Goal: Information Seeking & Learning: Compare options

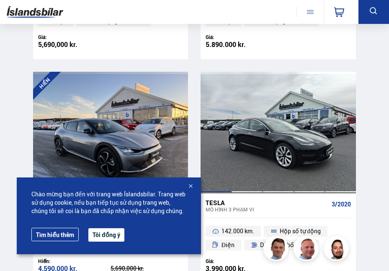
scroll to position [1363, 0]
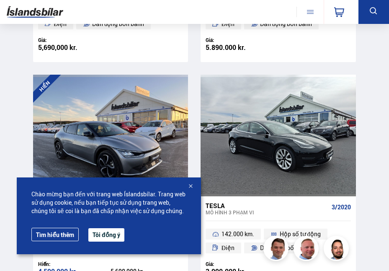
click at [108, 236] on button "Tôi đồng ý" at bounding box center [106, 234] width 36 height 13
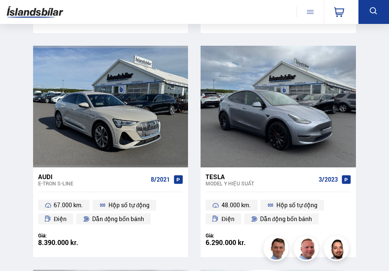
scroll to position [985, 0]
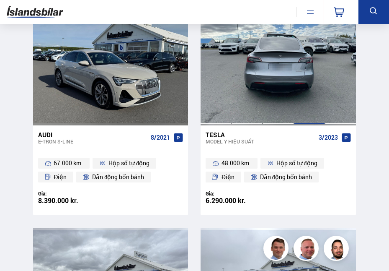
click at [297, 107] on div at bounding box center [309, 65] width 31 height 122
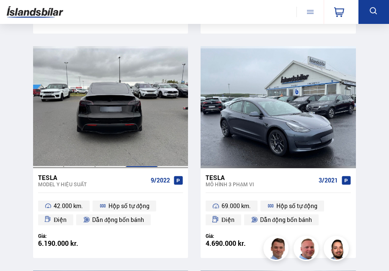
scroll to position [734, 0]
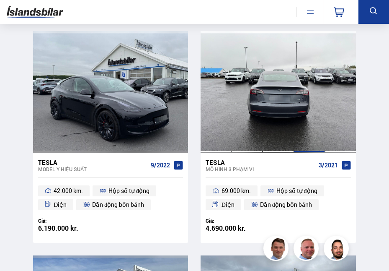
click at [306, 119] on div at bounding box center [309, 92] width 31 height 122
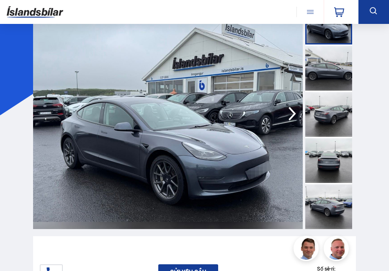
scroll to position [42, 0]
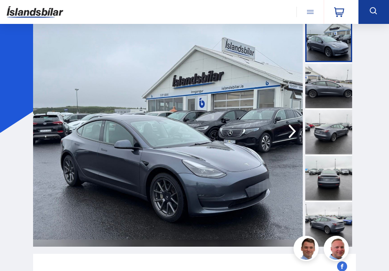
click at [260, 140] on img at bounding box center [168, 131] width 270 height 231
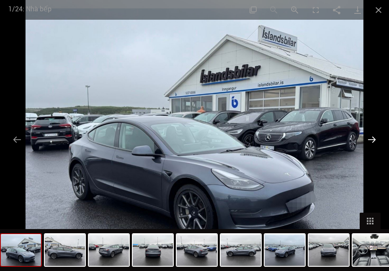
click at [374, 137] on button "Trang trình bày tiếp theo" at bounding box center [372, 139] width 18 height 16
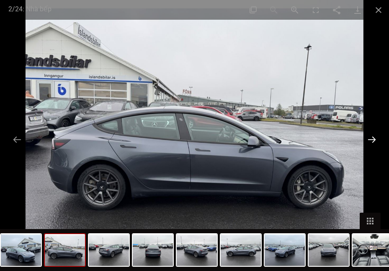
click at [376, 137] on button "Trang trình bày tiếp theo" at bounding box center [372, 139] width 18 height 16
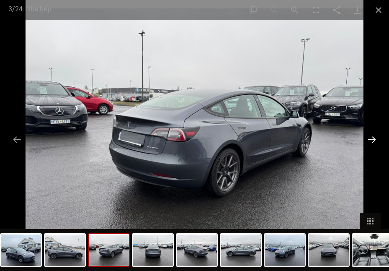
click at [376, 137] on button "Trang trình bày tiếp theo" at bounding box center [372, 139] width 18 height 16
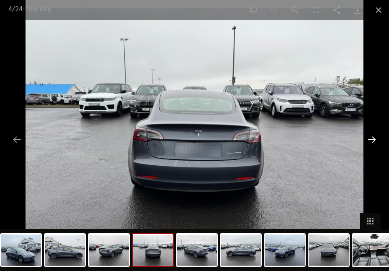
click at [376, 137] on button "Trang trình bày tiếp theo" at bounding box center [372, 139] width 18 height 16
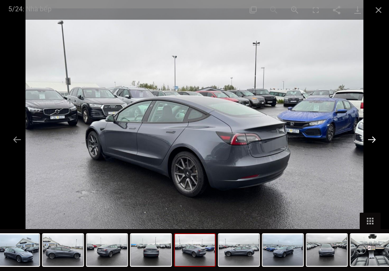
click at [374, 136] on button "Trang trình bày tiếp theo" at bounding box center [372, 139] width 18 height 16
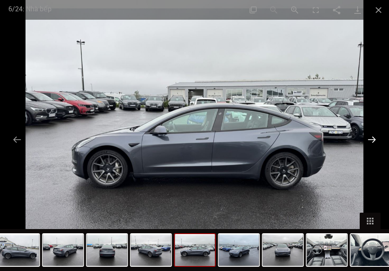
click at [376, 136] on button "Trang trình bày tiếp theo" at bounding box center [372, 139] width 18 height 16
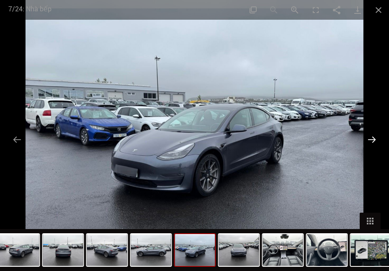
click at [376, 136] on button "Trang trình bày tiếp theo" at bounding box center [372, 139] width 18 height 16
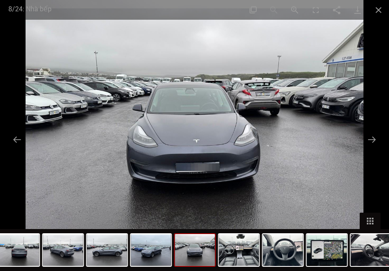
scroll to position [1237, 0]
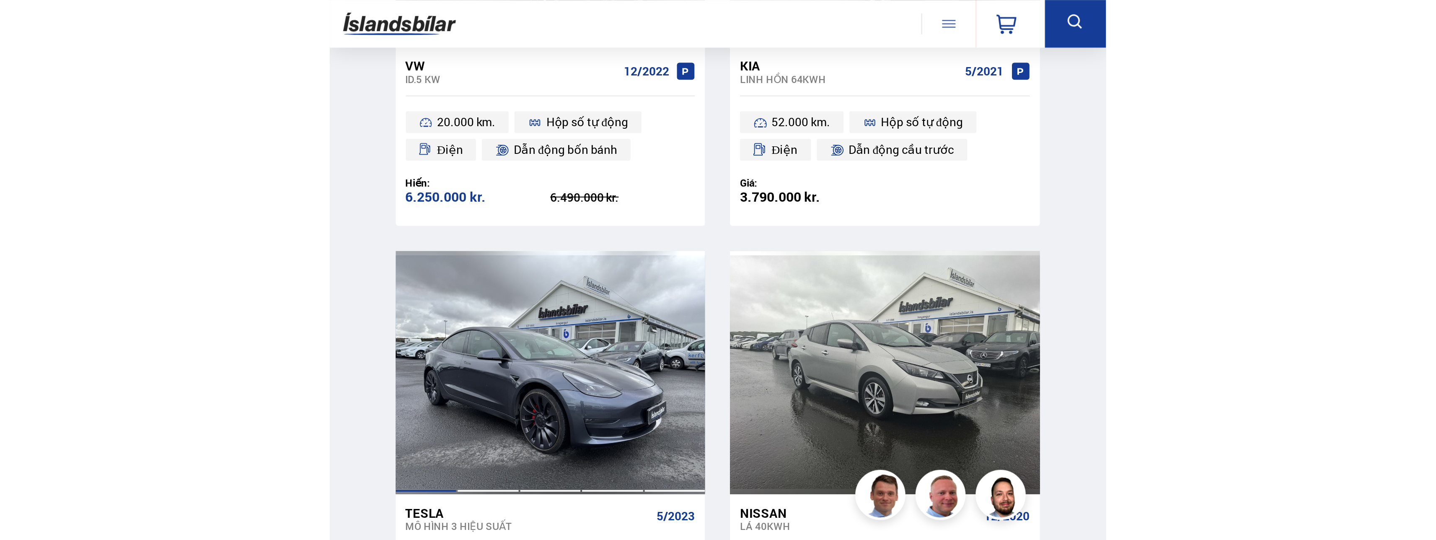
scroll to position [1040, 0]
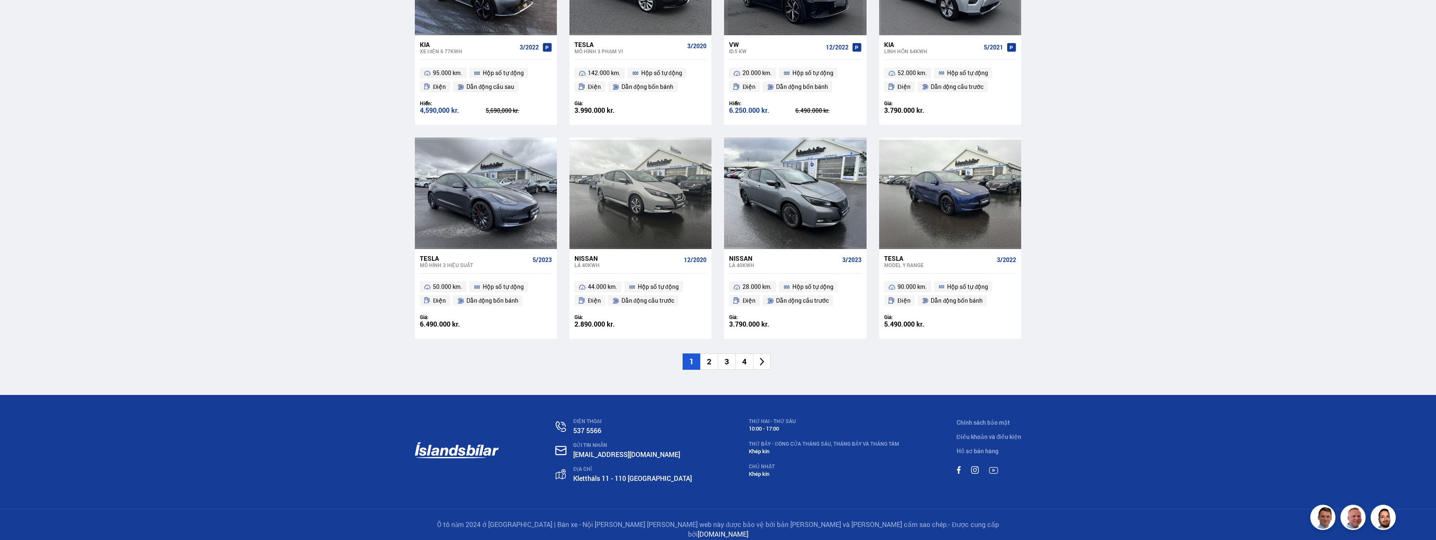
click at [389, 270] on li "2" at bounding box center [709, 361] width 18 height 16
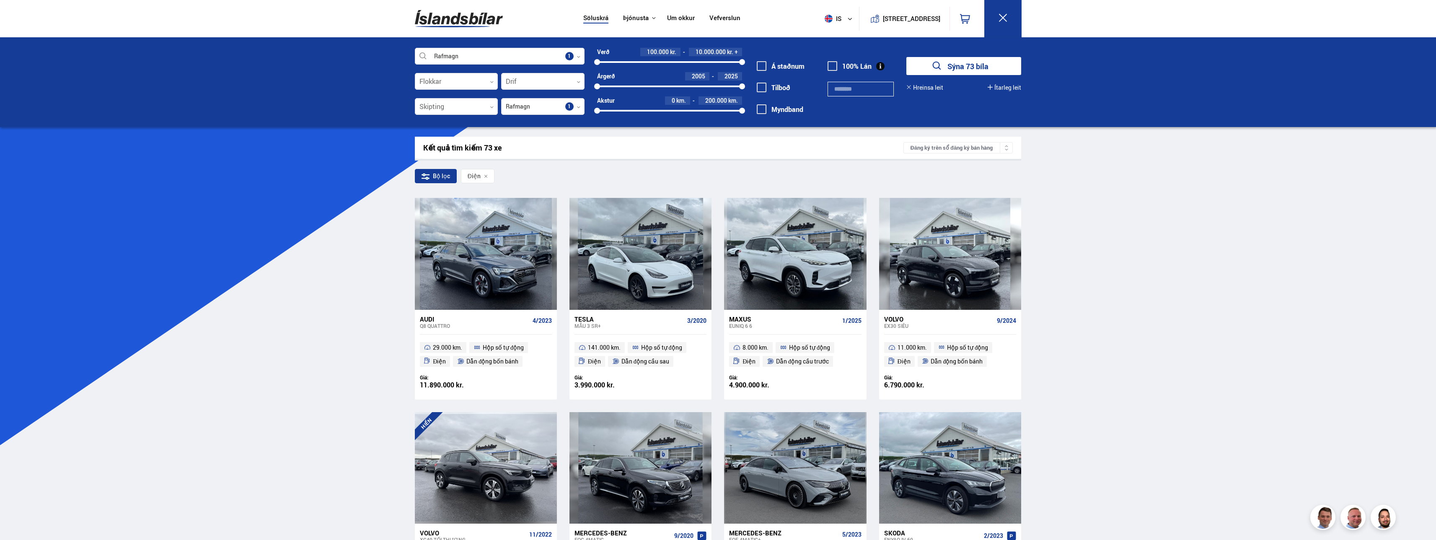
scroll to position [210, 0]
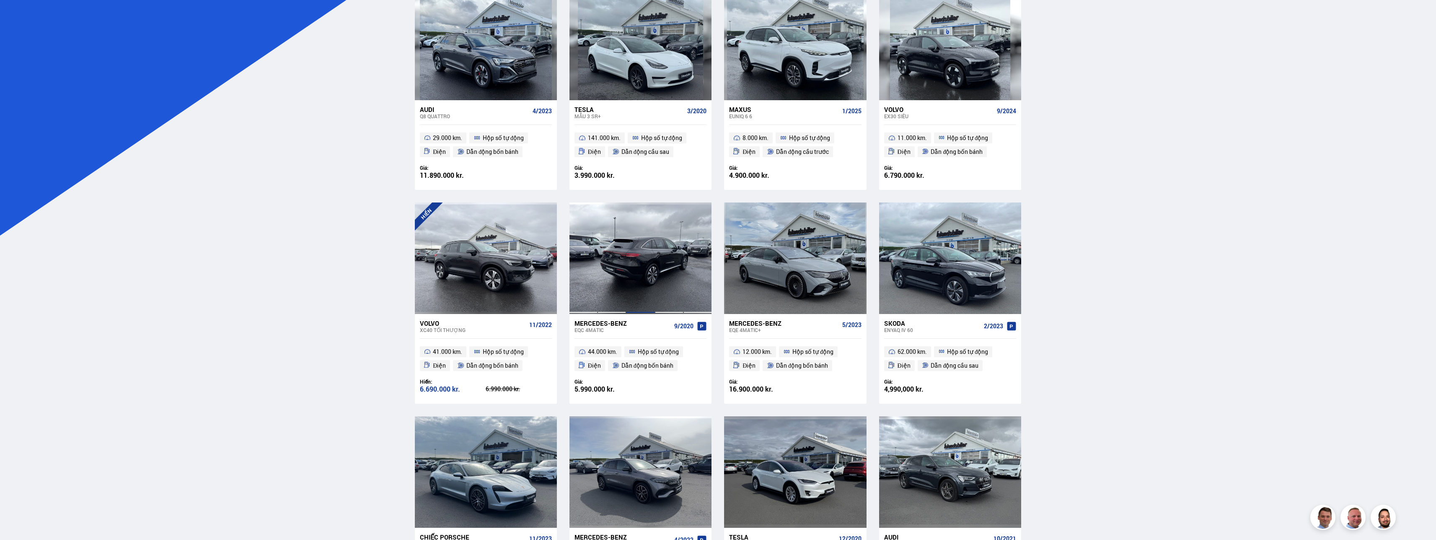
click at [389, 270] on div at bounding box center [640, 257] width 29 height 111
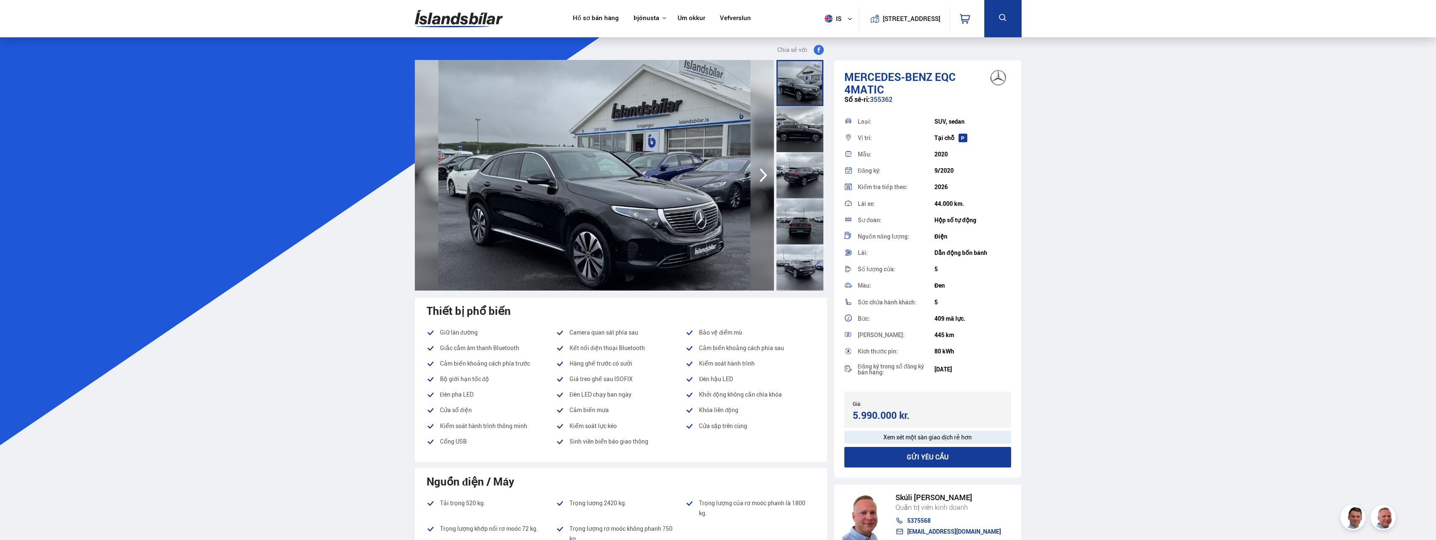
click at [389, 176] on icon "button" at bounding box center [763, 175] width 17 height 20
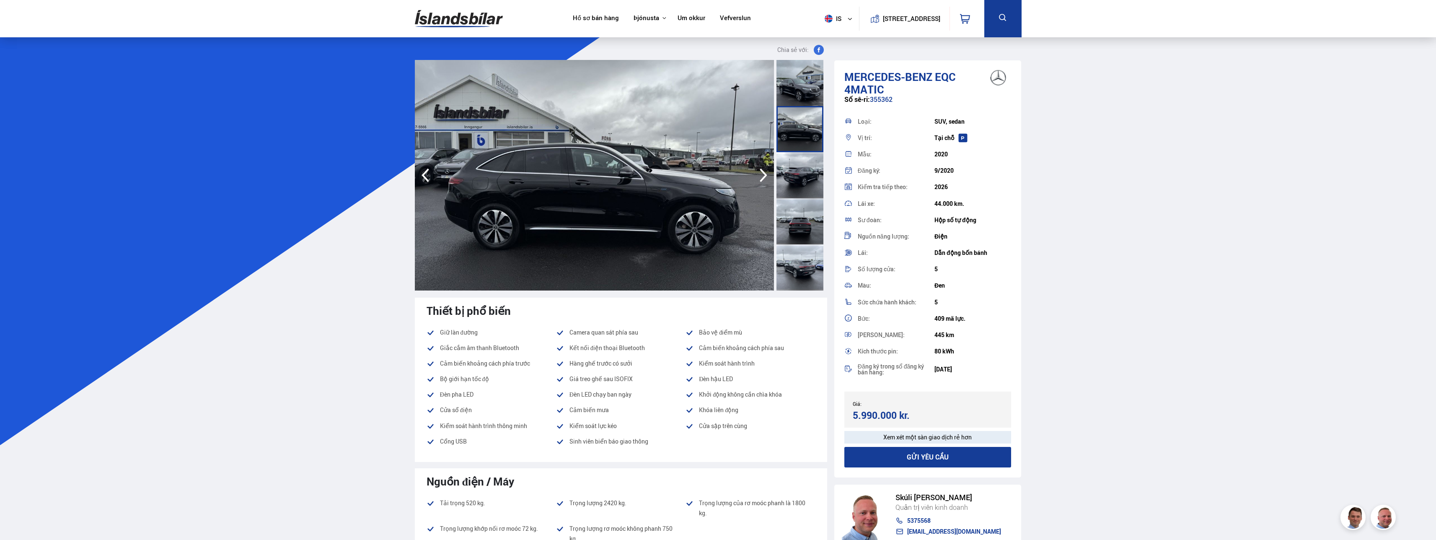
click at [389, 176] on icon "button" at bounding box center [763, 175] width 17 height 20
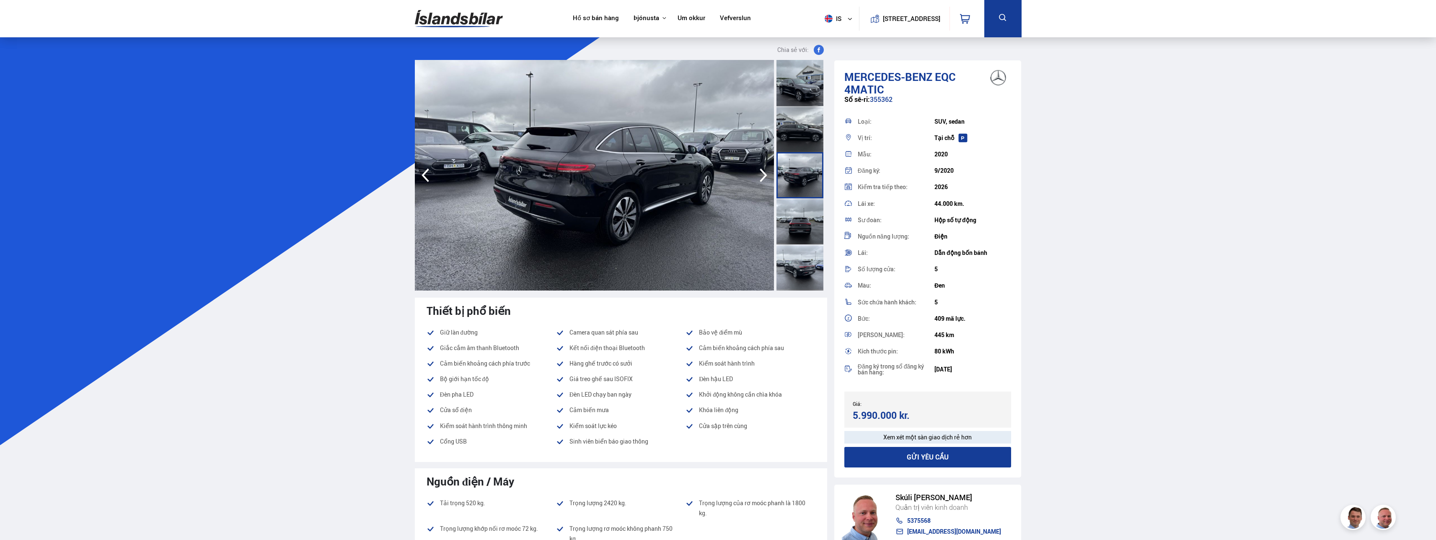
click at [389, 175] on icon "button" at bounding box center [763, 175] width 17 height 20
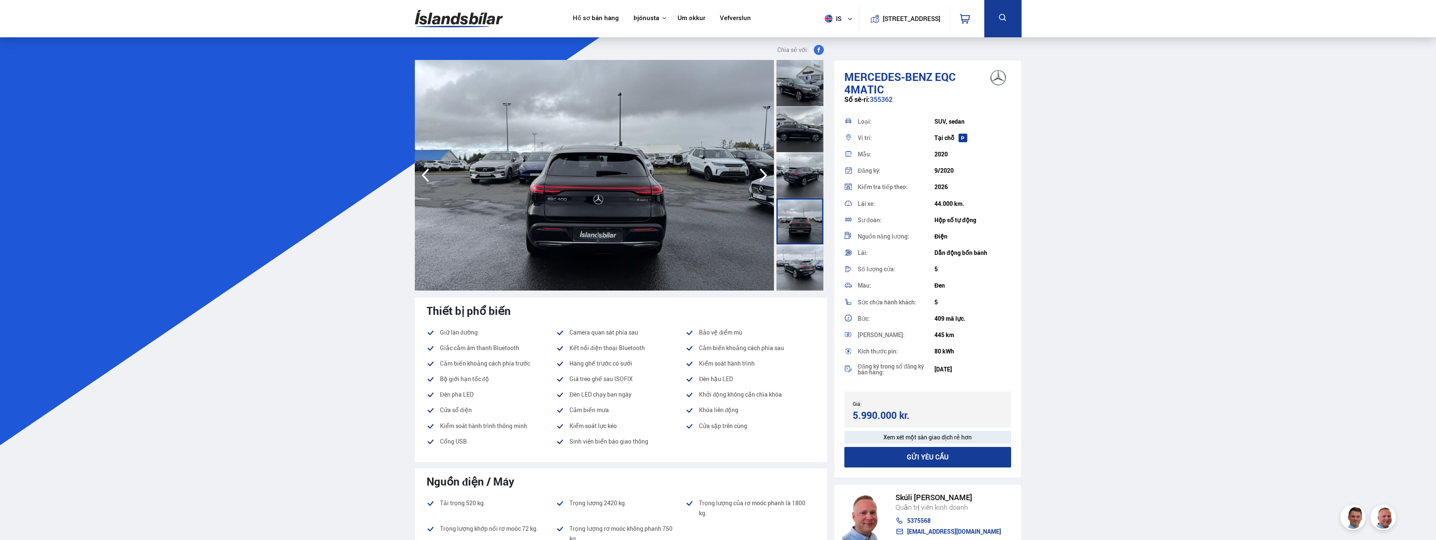
click at [389, 175] on icon "button" at bounding box center [763, 175] width 17 height 20
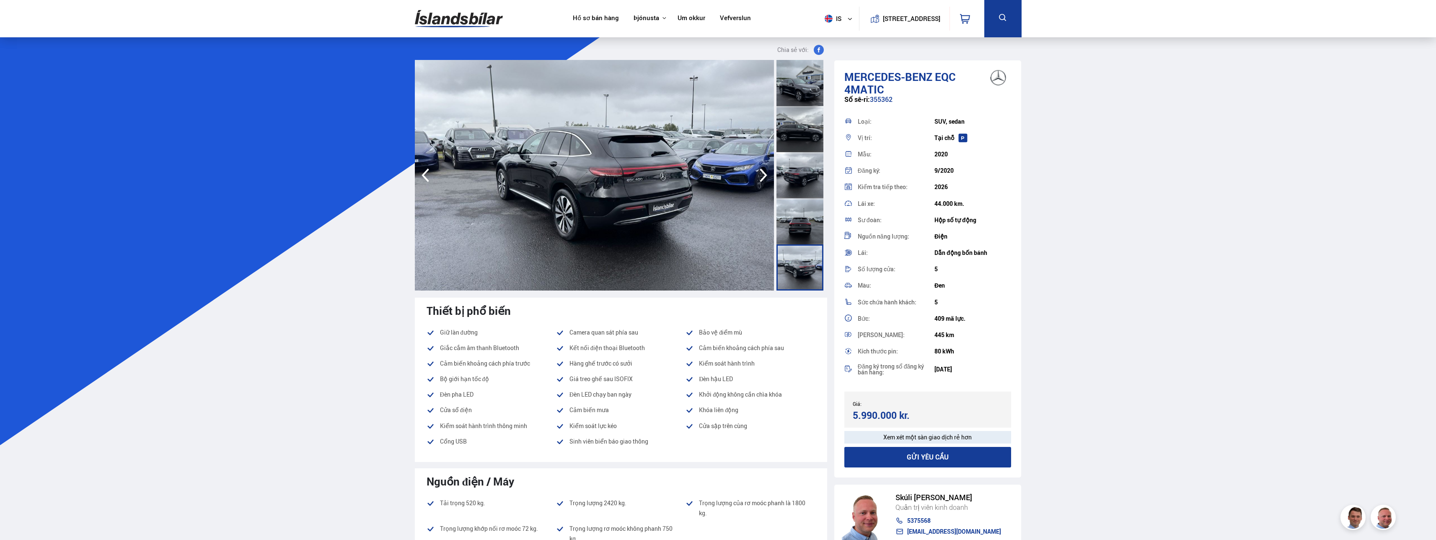
click at [389, 175] on icon "button" at bounding box center [763, 175] width 17 height 20
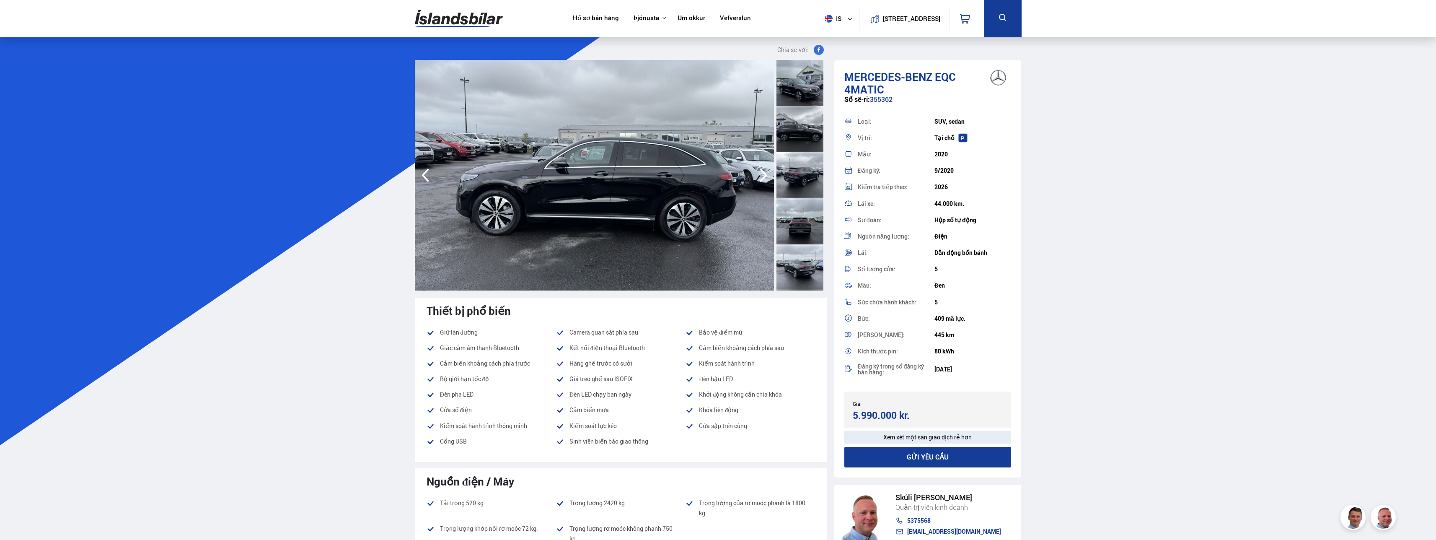
click at [389, 175] on icon "button" at bounding box center [763, 175] width 17 height 20
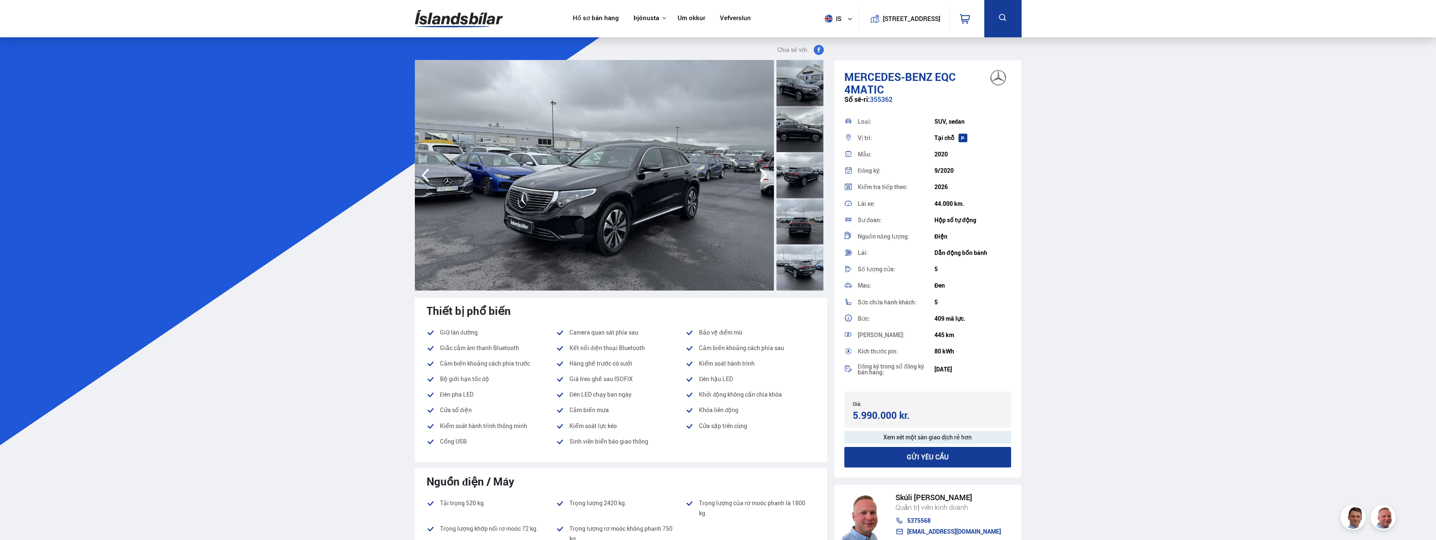
click at [389, 175] on icon "button" at bounding box center [763, 175] width 17 height 20
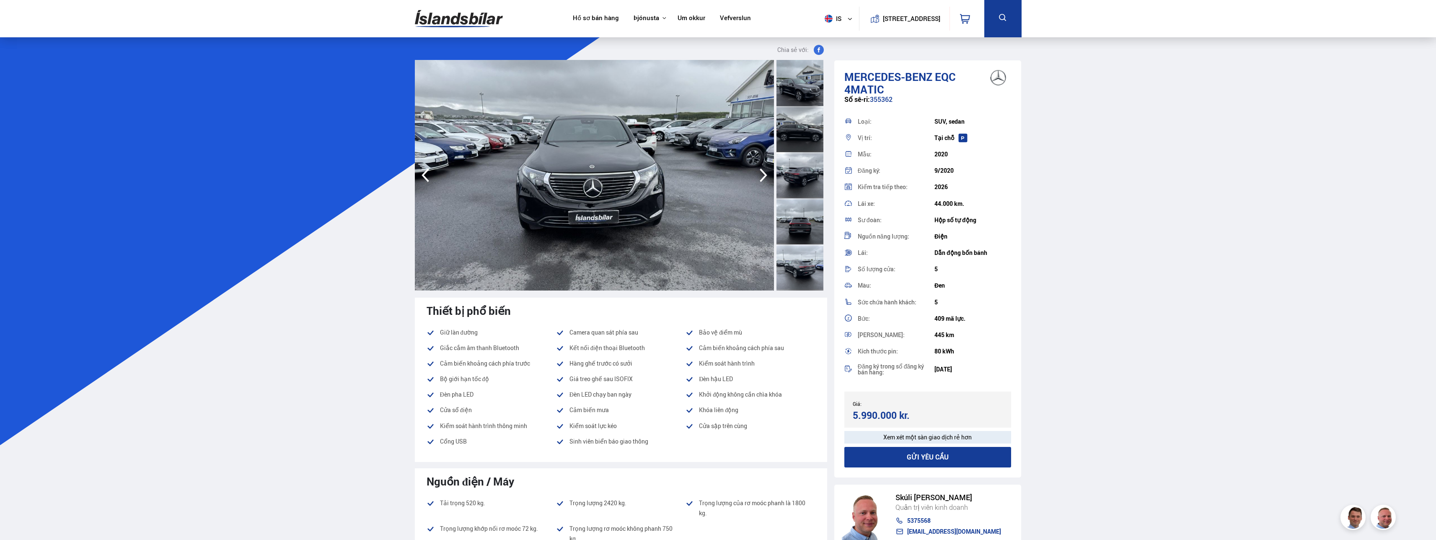
click at [389, 175] on icon "button" at bounding box center [763, 175] width 17 height 20
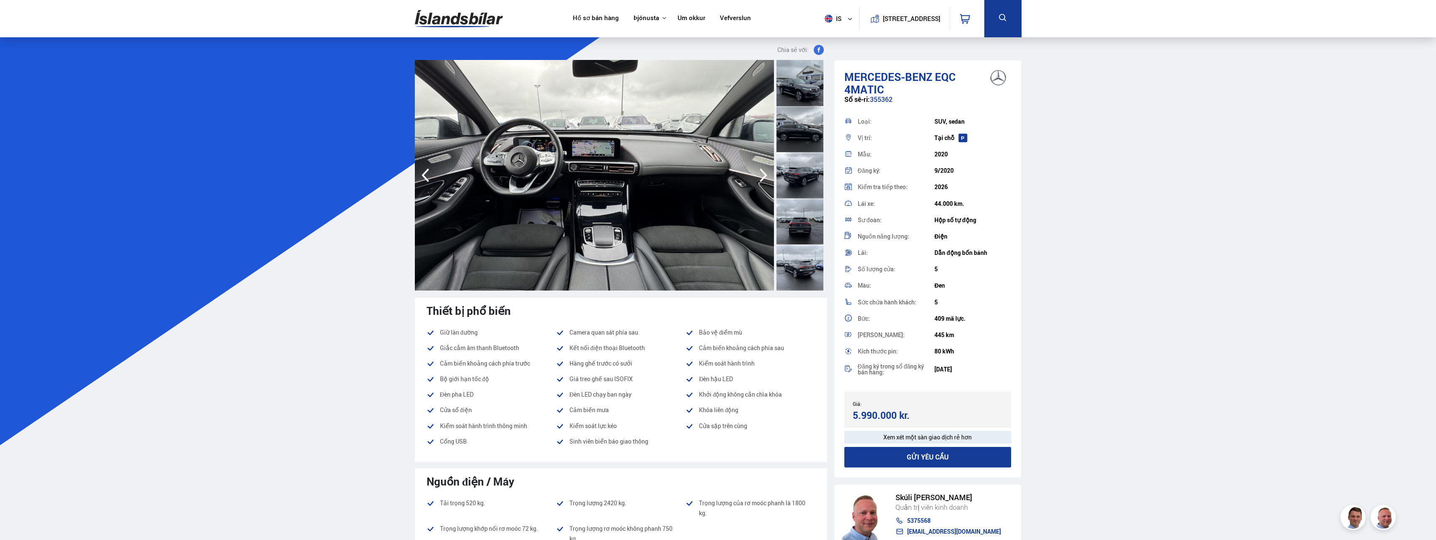
click at [389, 174] on icon "button" at bounding box center [763, 175] width 17 height 20
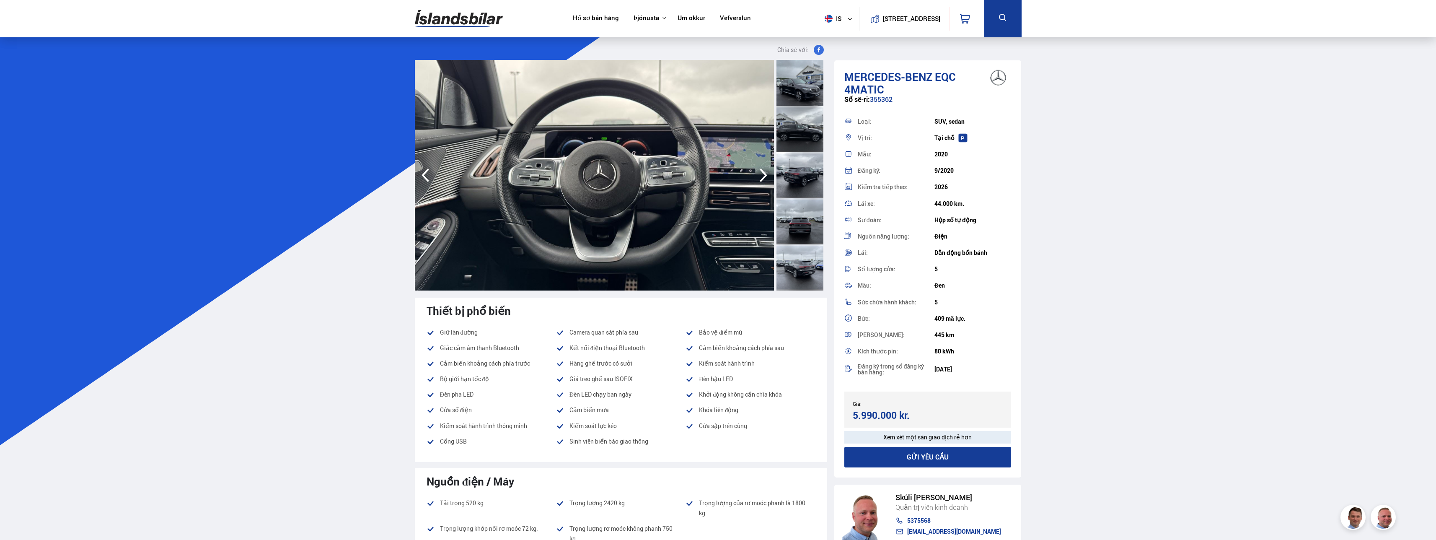
click at [389, 174] on icon "button" at bounding box center [763, 175] width 17 height 20
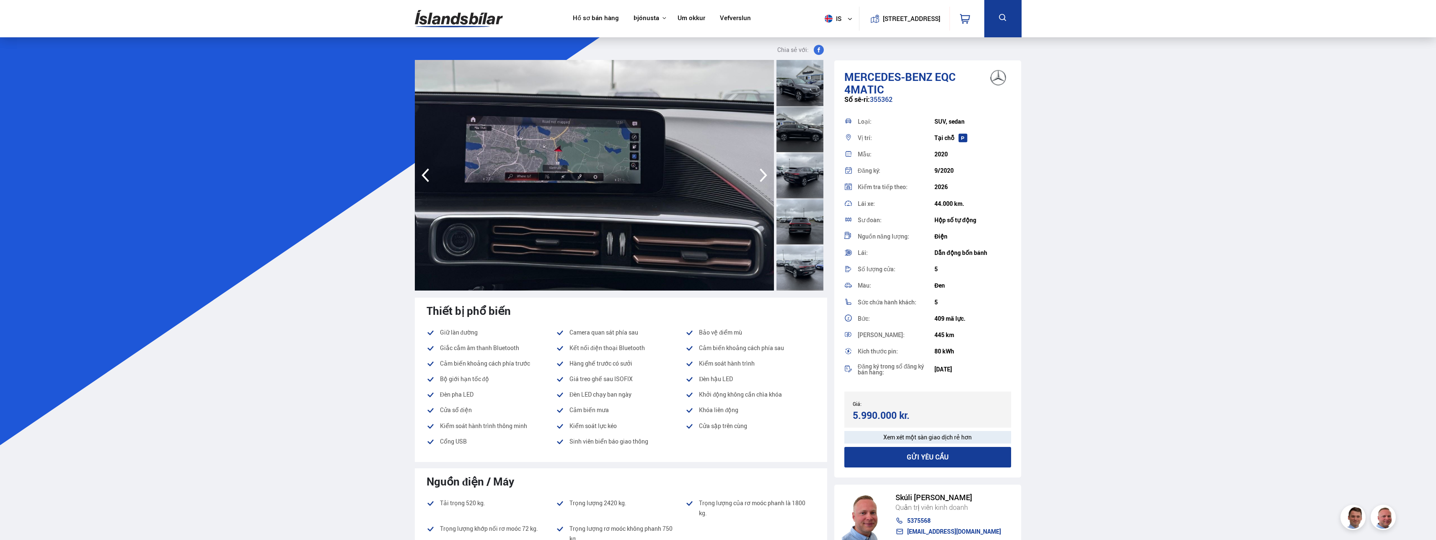
click at [389, 173] on icon "button" at bounding box center [763, 175] width 17 height 20
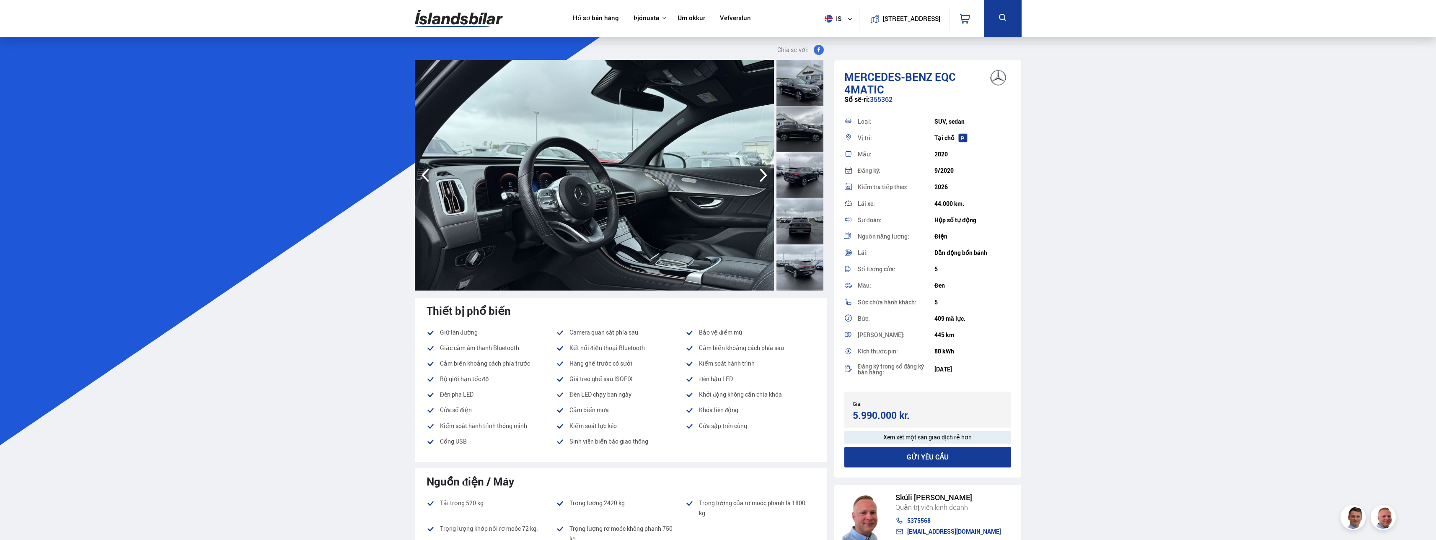
click at [389, 173] on icon "button" at bounding box center [763, 175] width 17 height 20
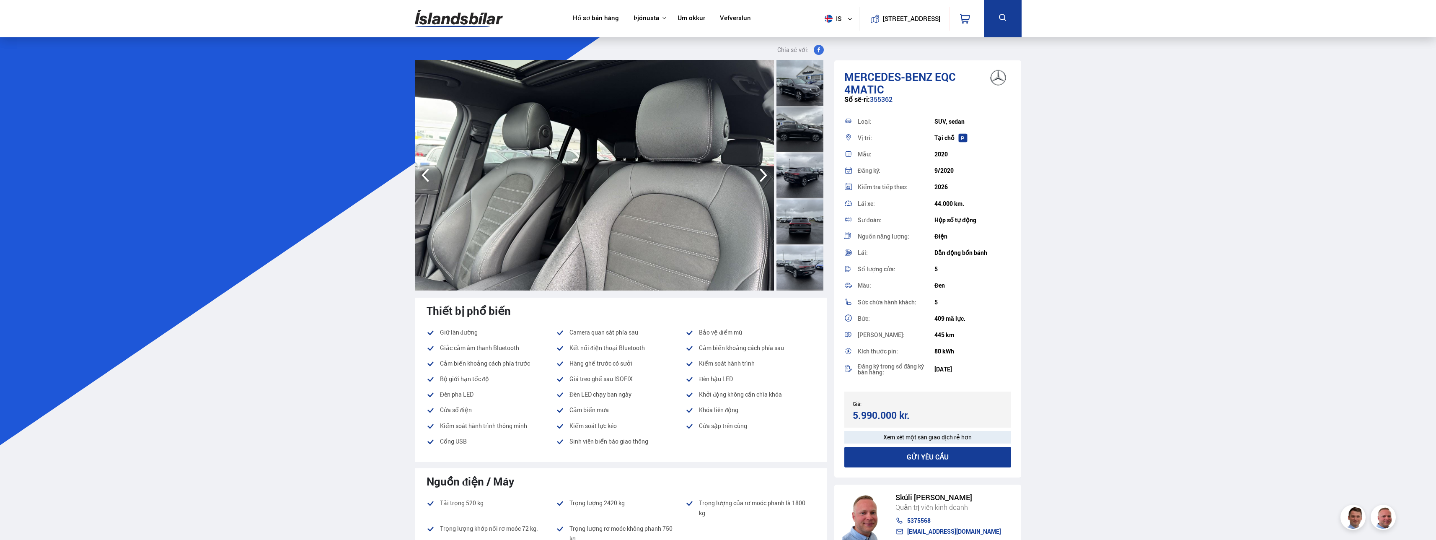
click at [389, 173] on icon "button" at bounding box center [763, 175] width 17 height 20
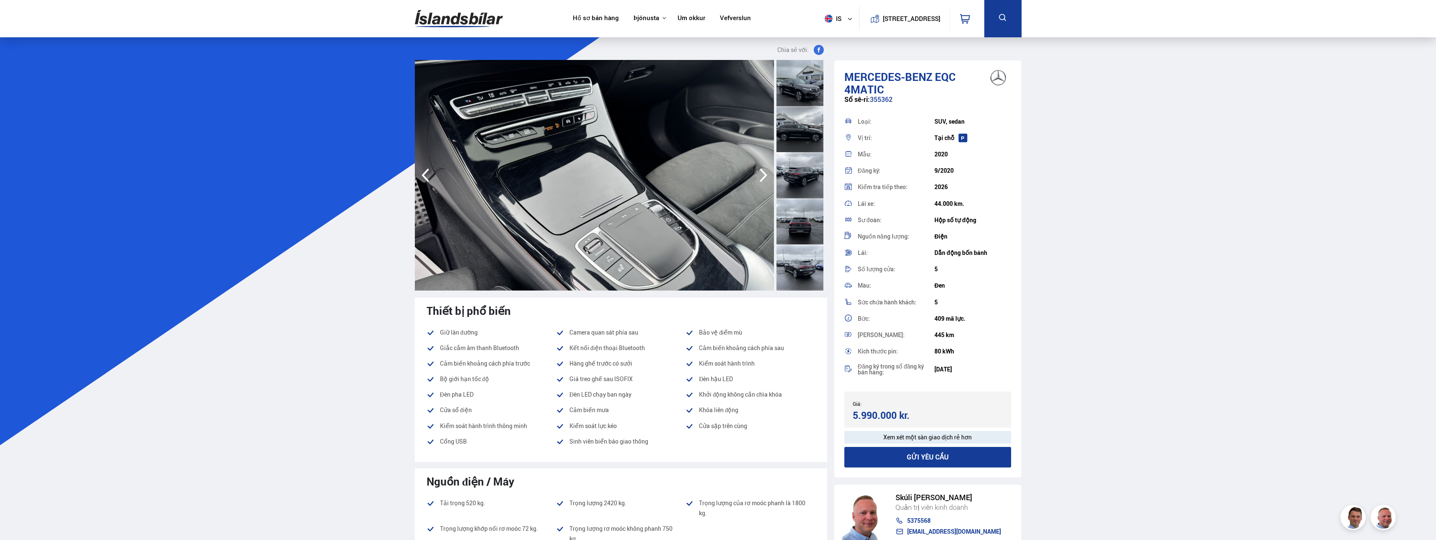
click at [389, 173] on icon "button" at bounding box center [763, 175] width 17 height 20
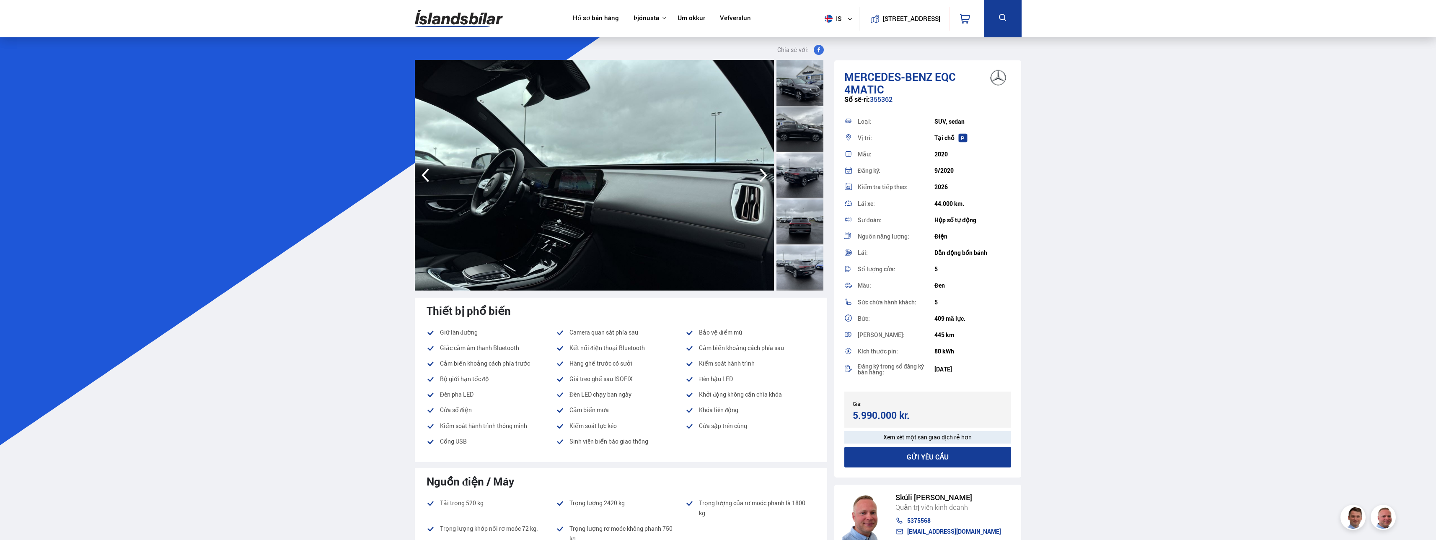
click at [389, 173] on icon "button" at bounding box center [763, 175] width 17 height 20
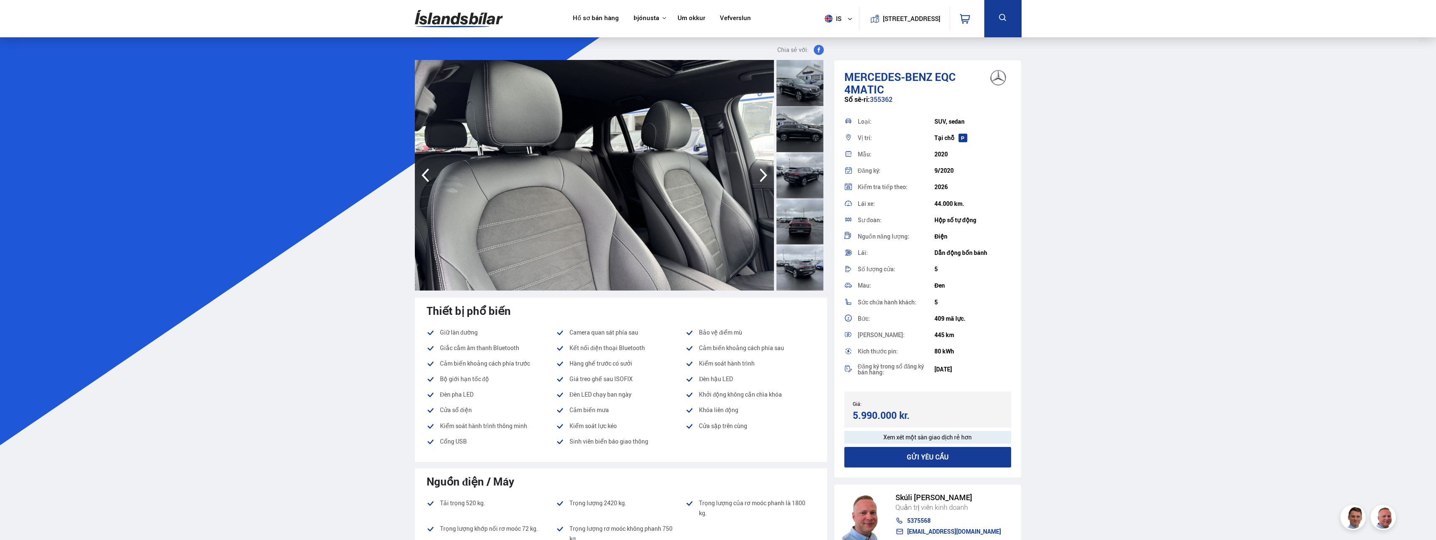
click at [389, 173] on icon "button" at bounding box center [763, 175] width 17 height 20
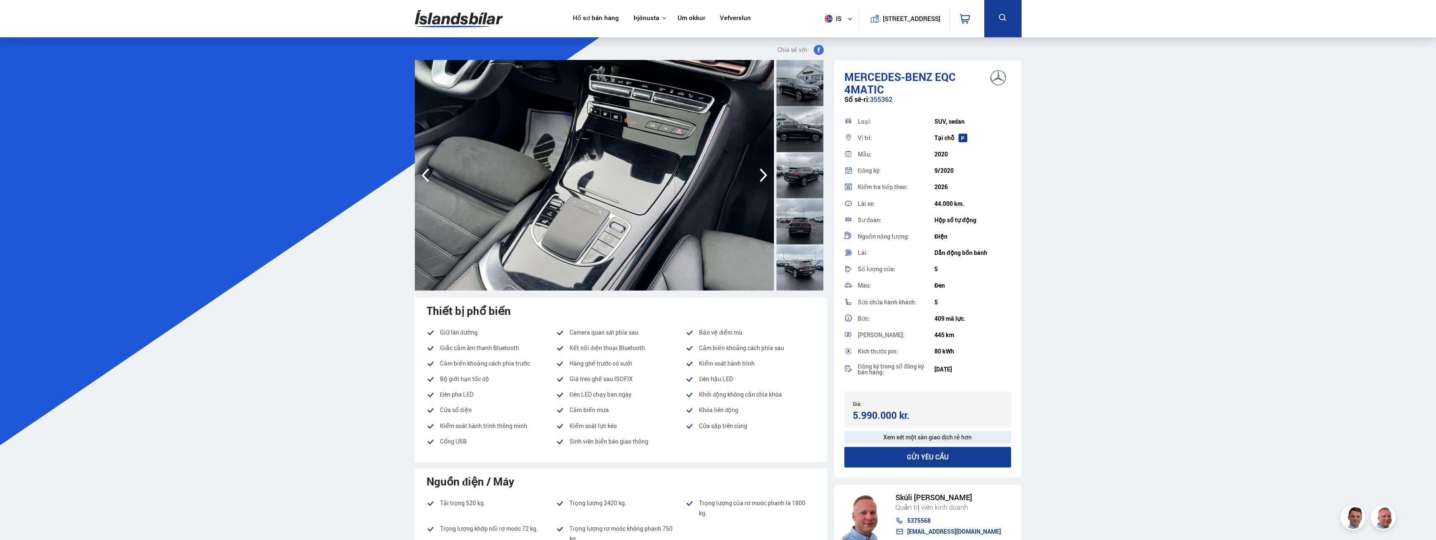
click at [389, 172] on icon "button" at bounding box center [763, 175] width 17 height 20
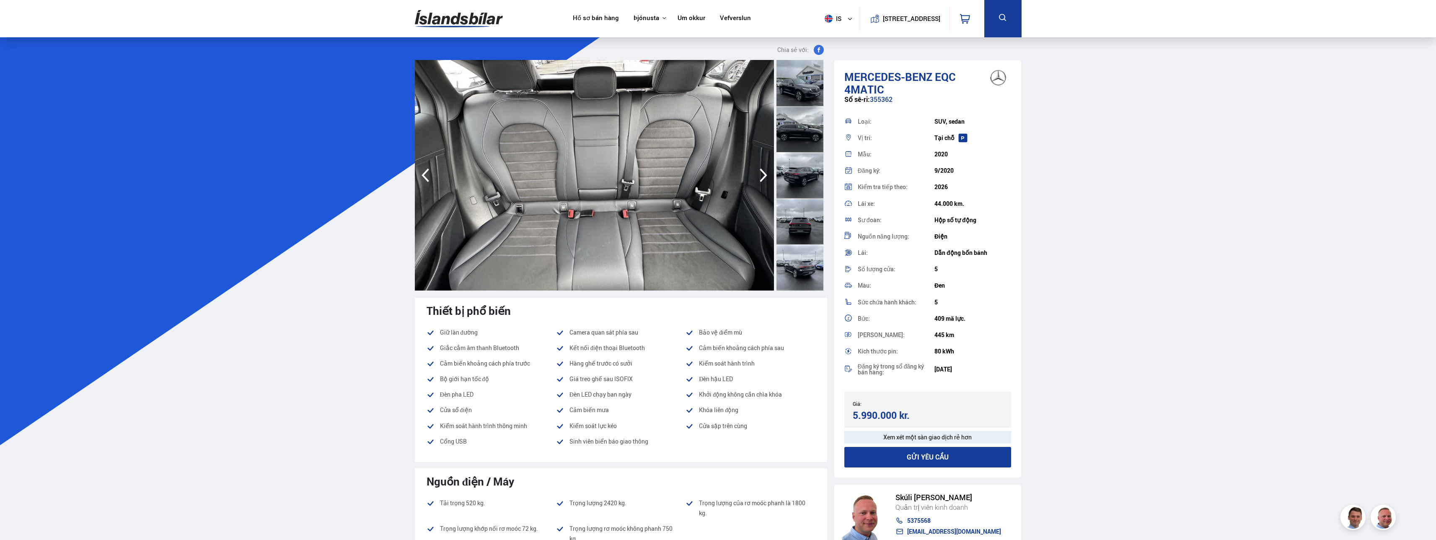
click at [389, 172] on icon "button" at bounding box center [763, 175] width 17 height 20
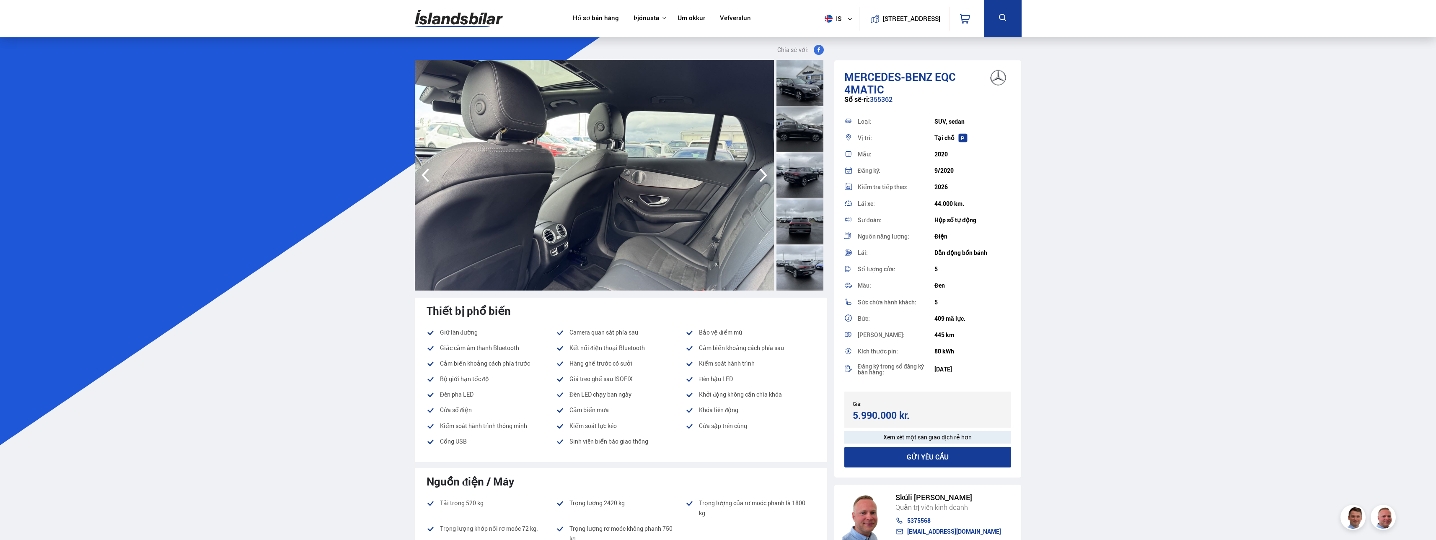
click at [389, 172] on icon "button" at bounding box center [763, 175] width 17 height 20
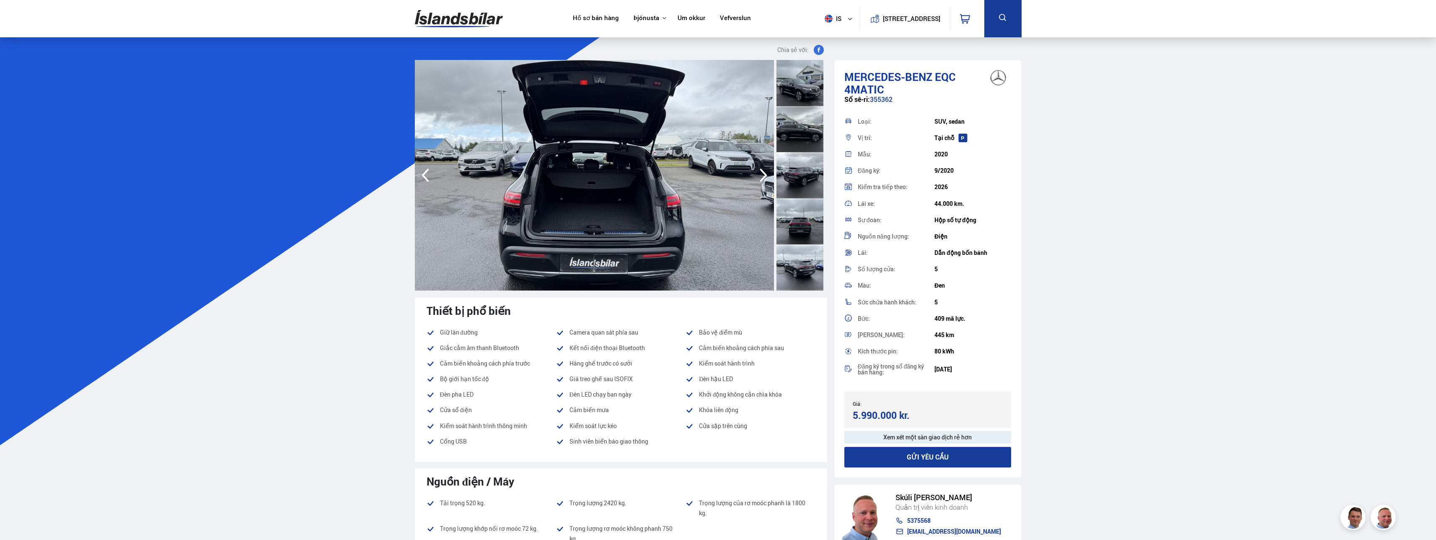
click at [389, 172] on icon "button" at bounding box center [763, 175] width 17 height 20
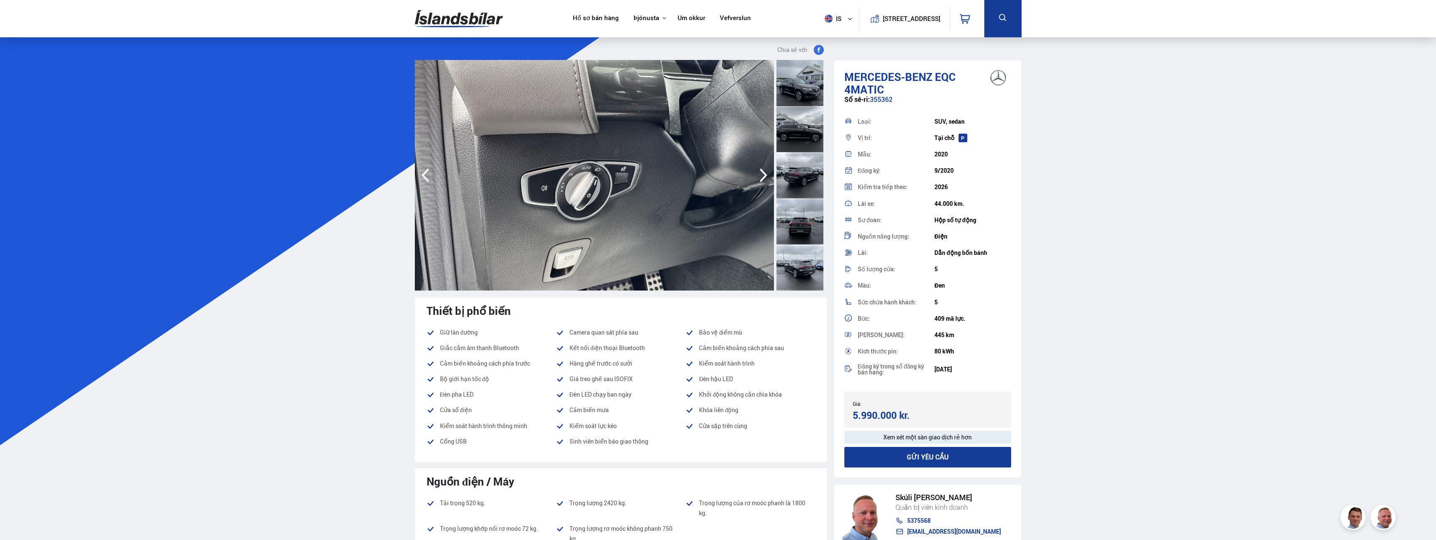
click at [389, 172] on icon "button" at bounding box center [764, 175] width 8 height 14
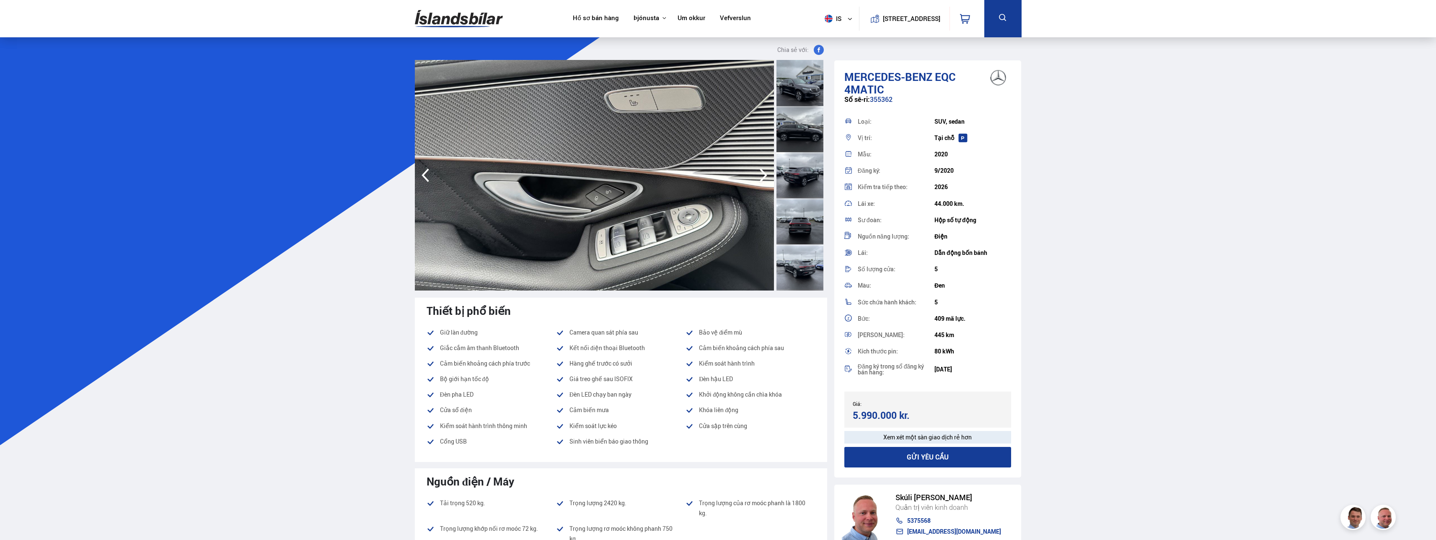
click at [389, 172] on icon "button" at bounding box center [764, 175] width 8 height 14
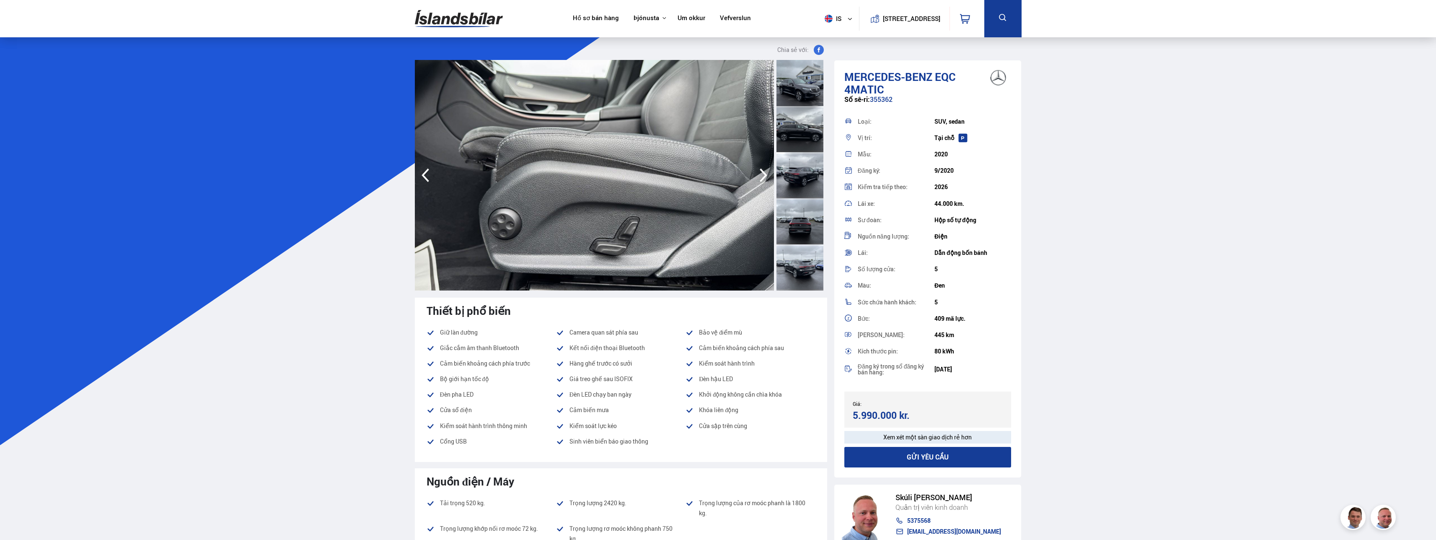
click at [389, 172] on icon "button" at bounding box center [764, 175] width 8 height 14
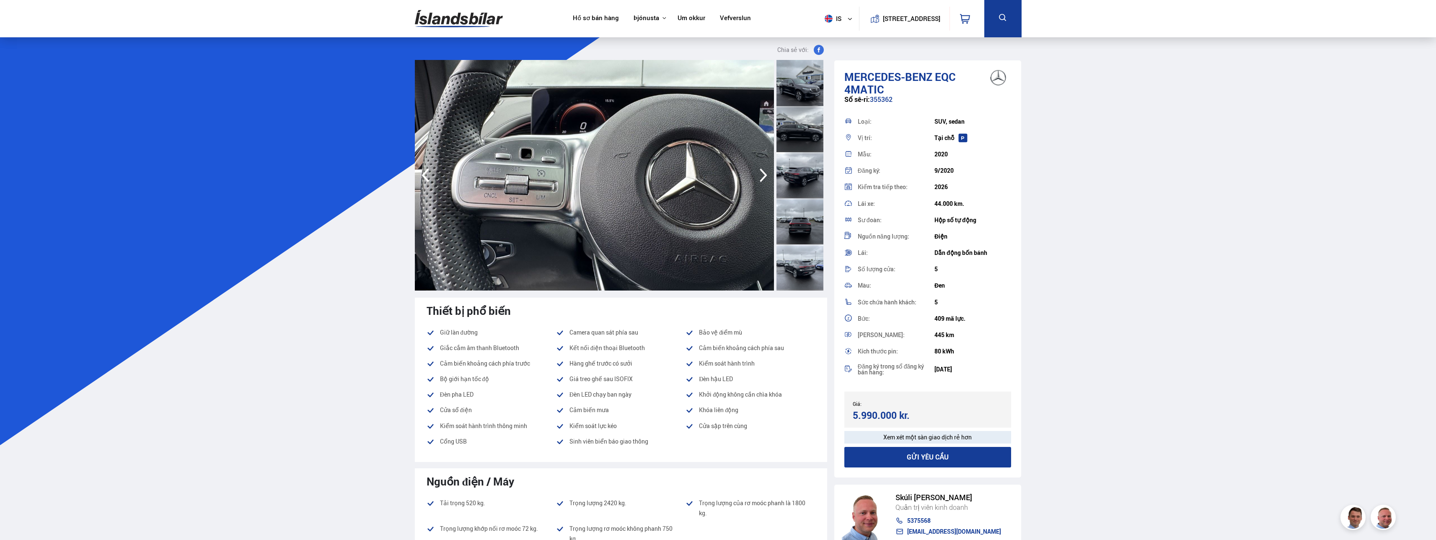
click at [389, 172] on icon "button" at bounding box center [764, 175] width 8 height 14
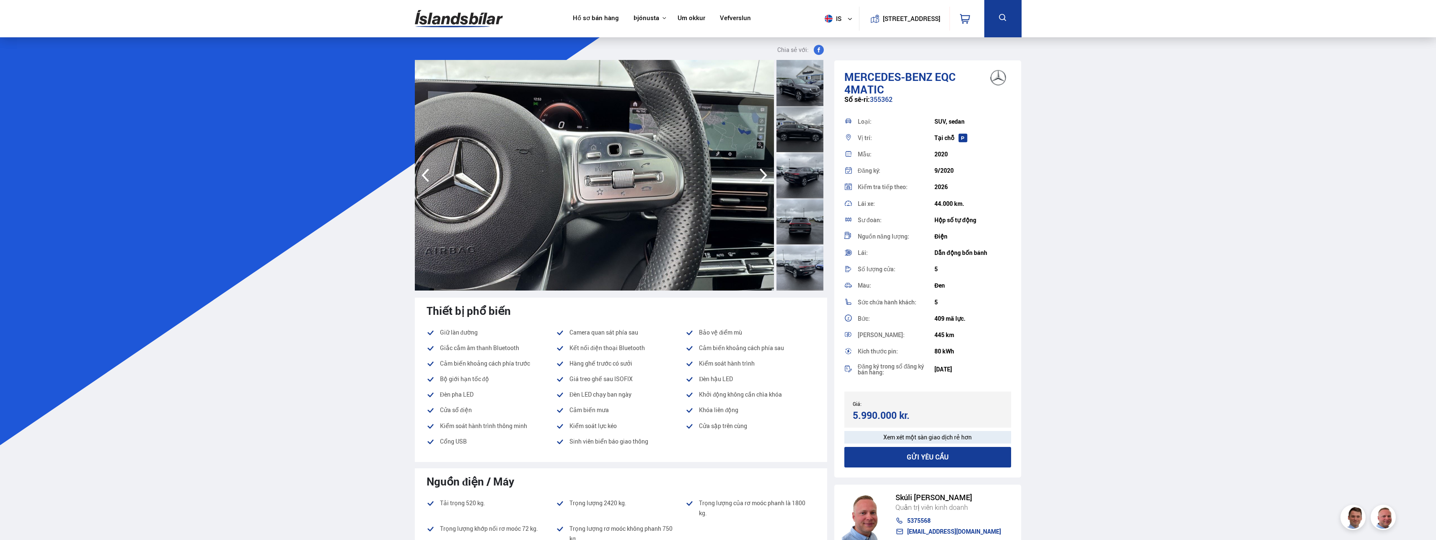
click at [389, 172] on icon "button" at bounding box center [764, 175] width 8 height 14
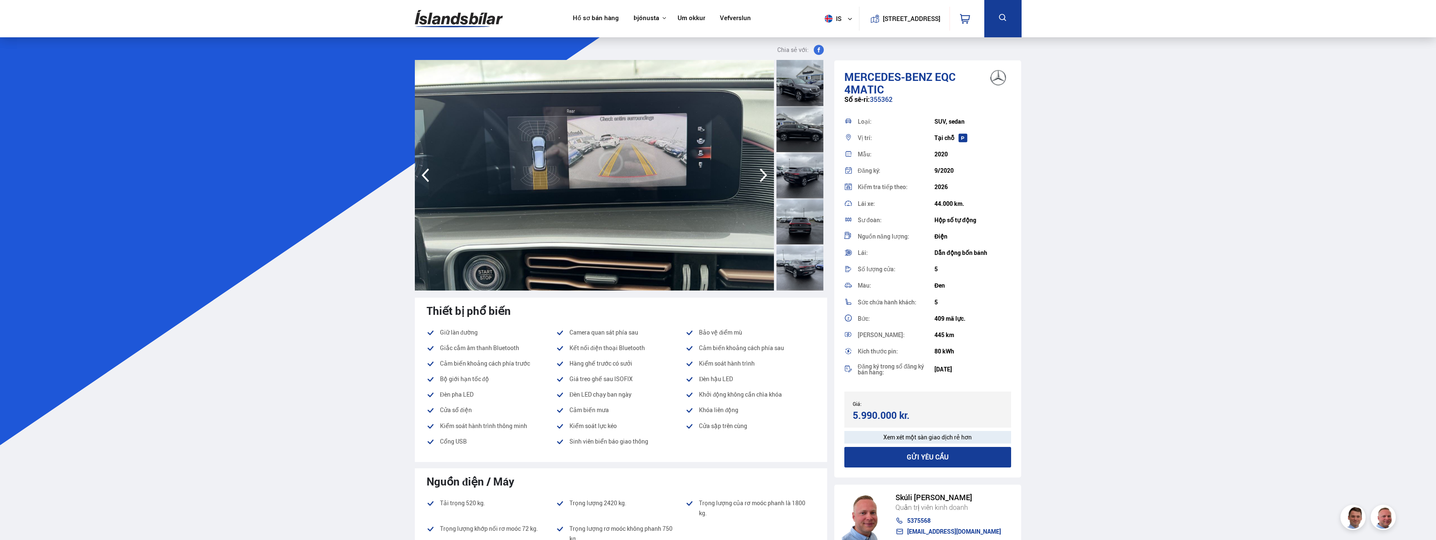
click at [389, 172] on icon "button" at bounding box center [764, 175] width 8 height 14
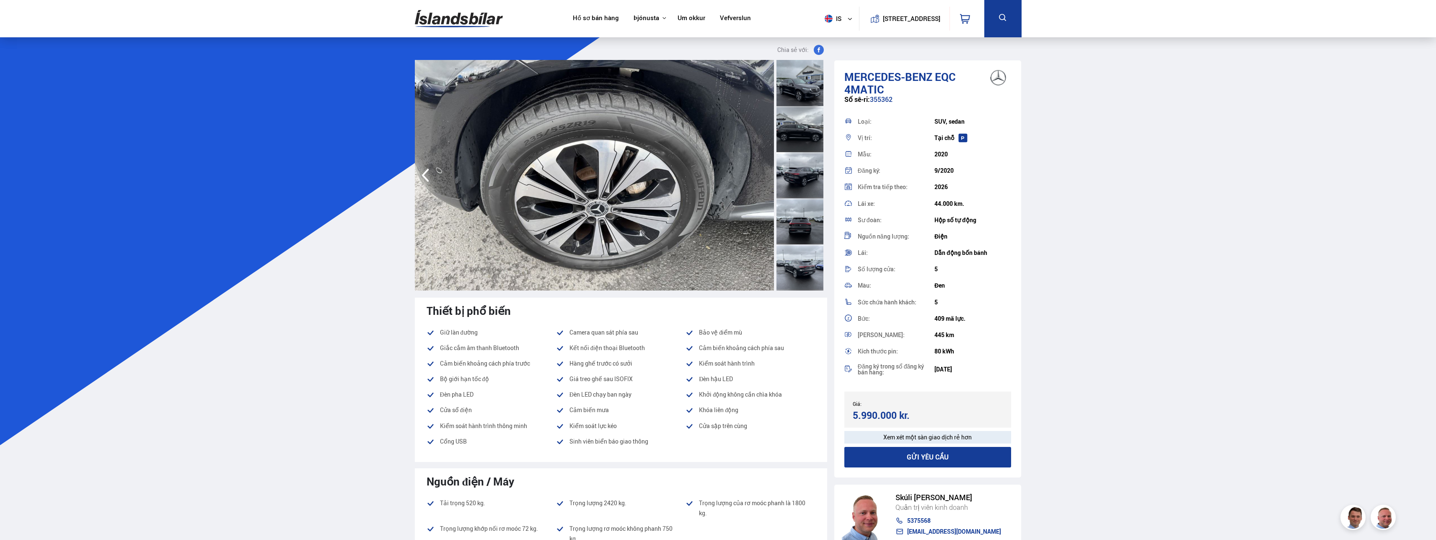
click at [389, 172] on img at bounding box center [594, 175] width 359 height 231
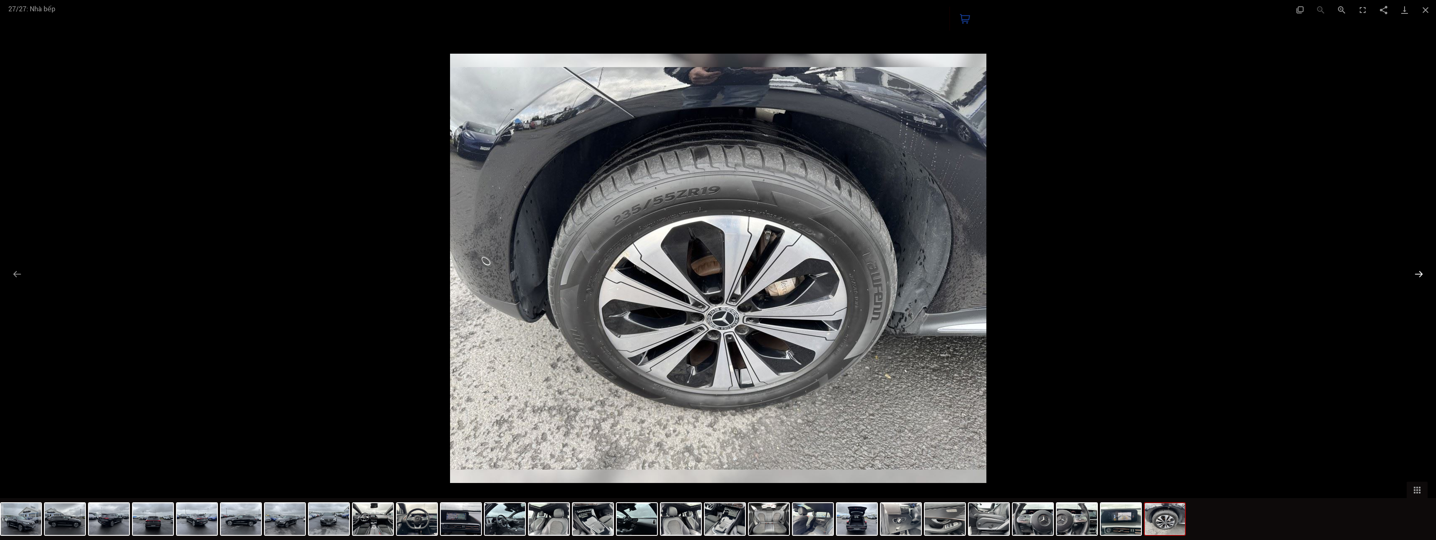
click at [389, 270] on button "Trang trình bày tiếp theo" at bounding box center [1419, 274] width 18 height 16
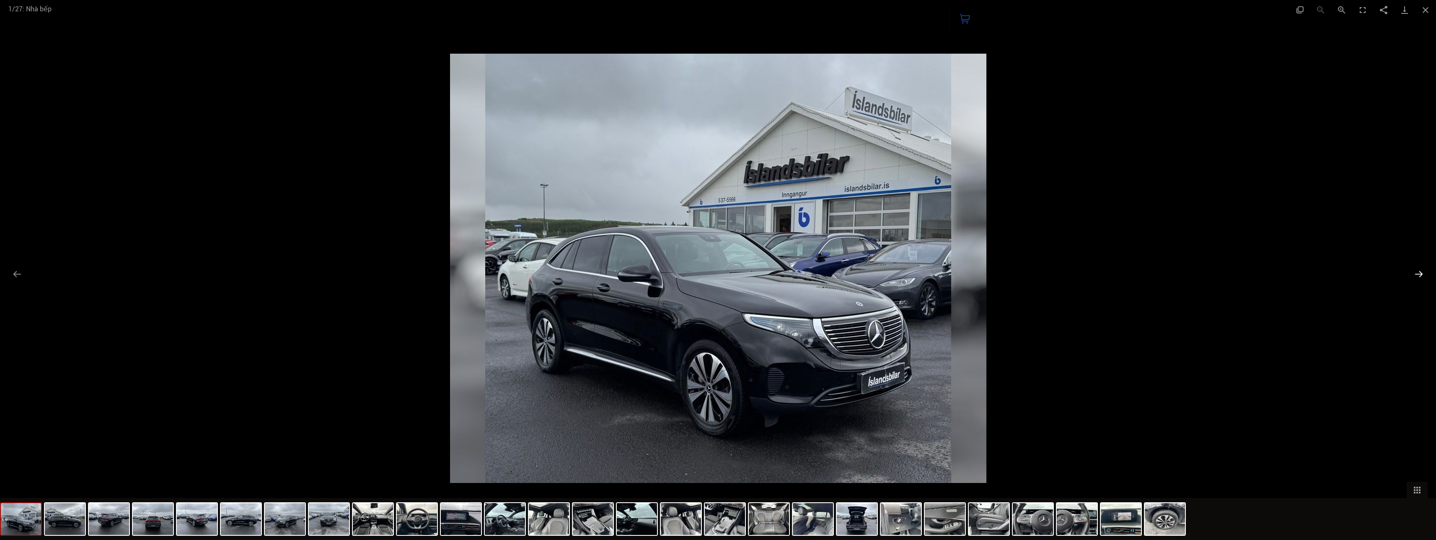
click at [389, 270] on button "Trang trình bày tiếp theo" at bounding box center [1419, 274] width 18 height 16
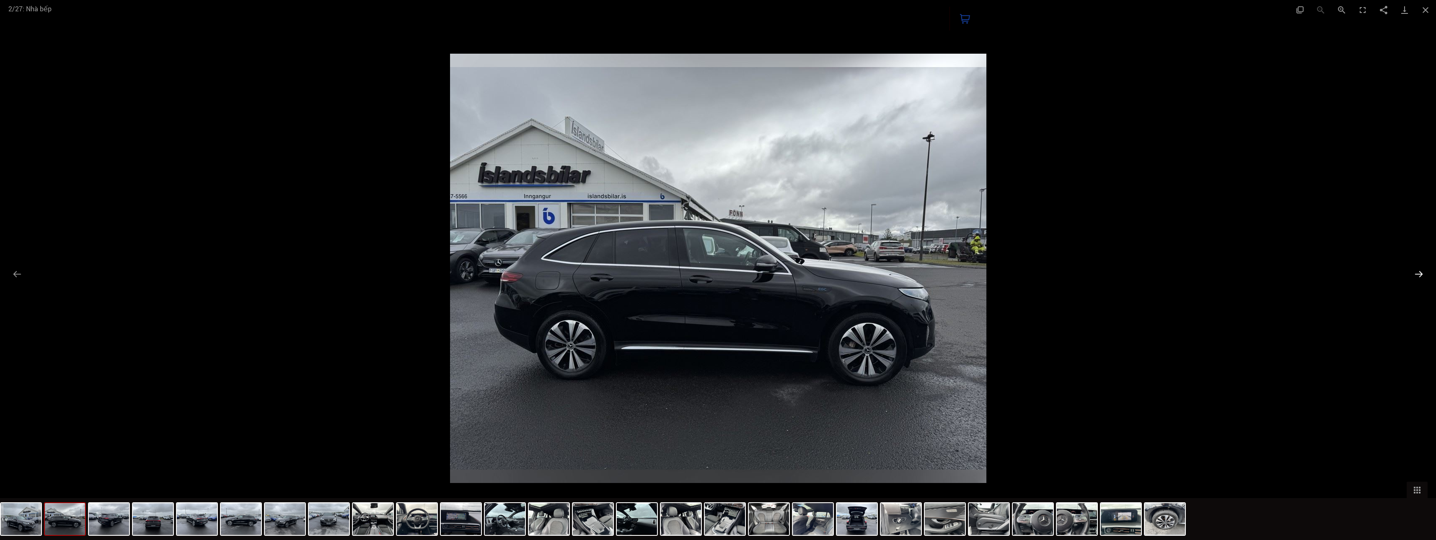
click at [389, 270] on button "Trang trình bày tiếp theo" at bounding box center [1419, 274] width 18 height 16
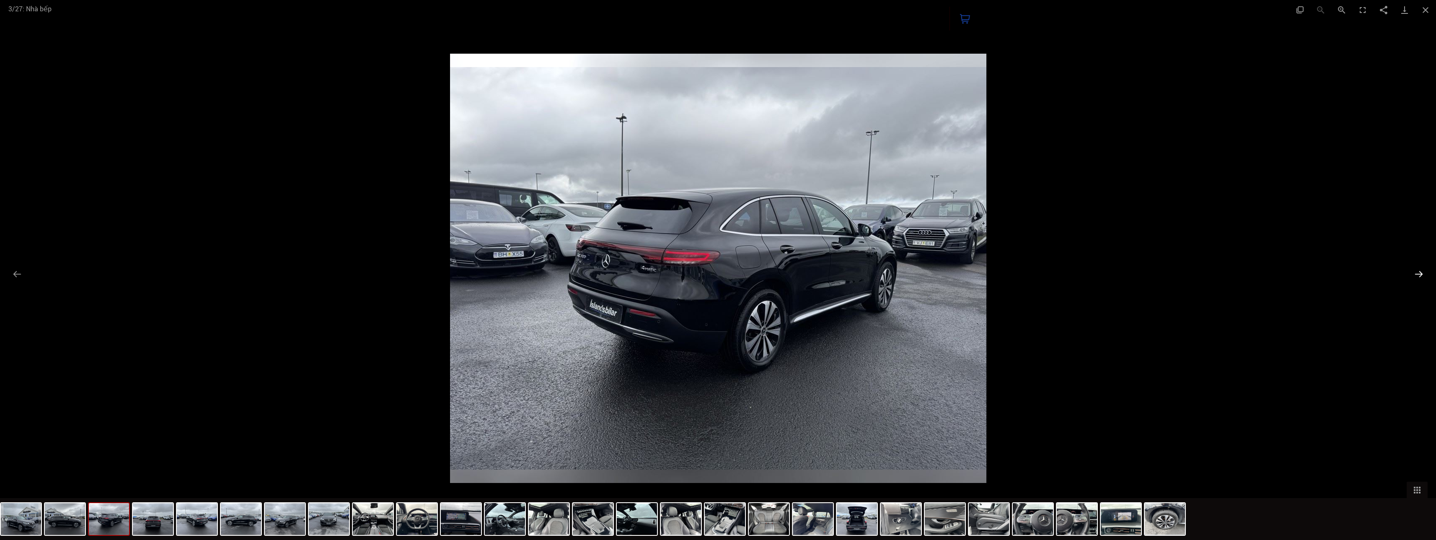
click at [389, 270] on button "Trang trình bày tiếp theo" at bounding box center [1419, 274] width 18 height 16
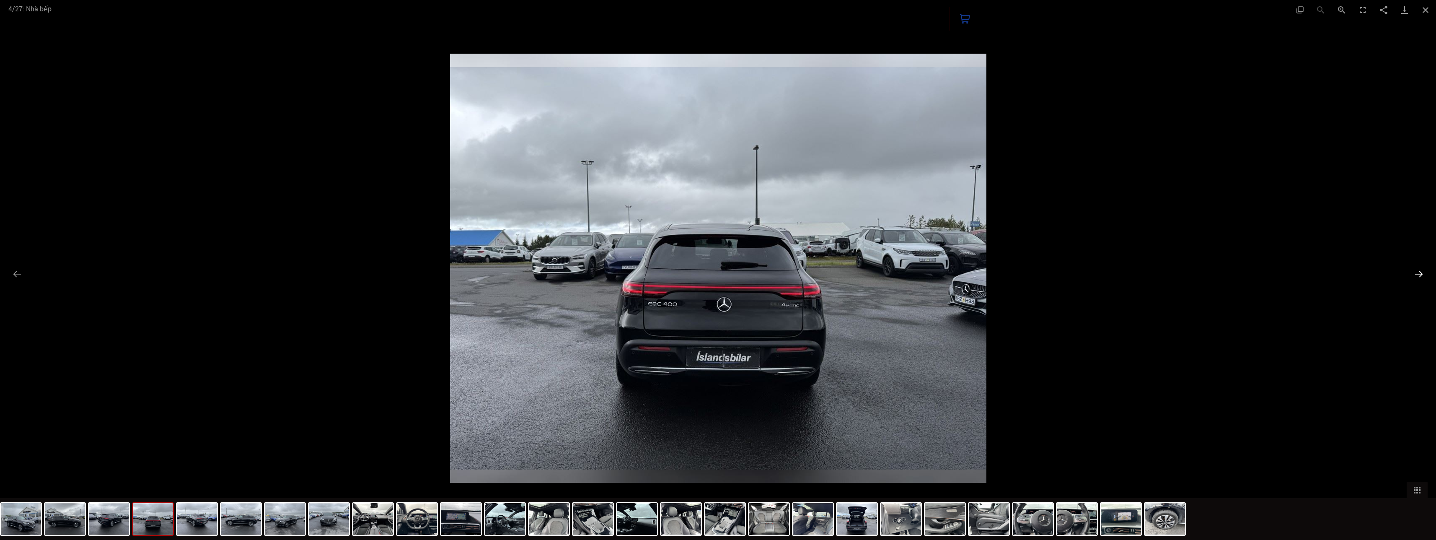
click at [389, 270] on button "Trang trình bày tiếp theo" at bounding box center [1419, 274] width 18 height 16
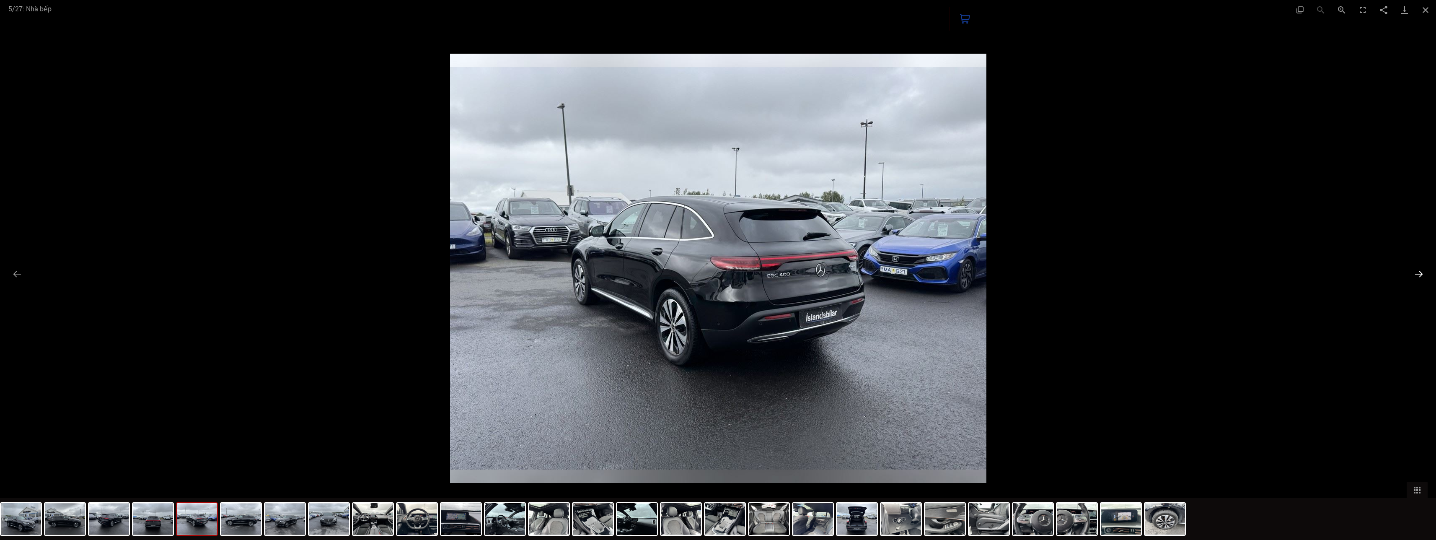
click at [389, 270] on button "Trang trình bày tiếp theo" at bounding box center [1419, 274] width 18 height 16
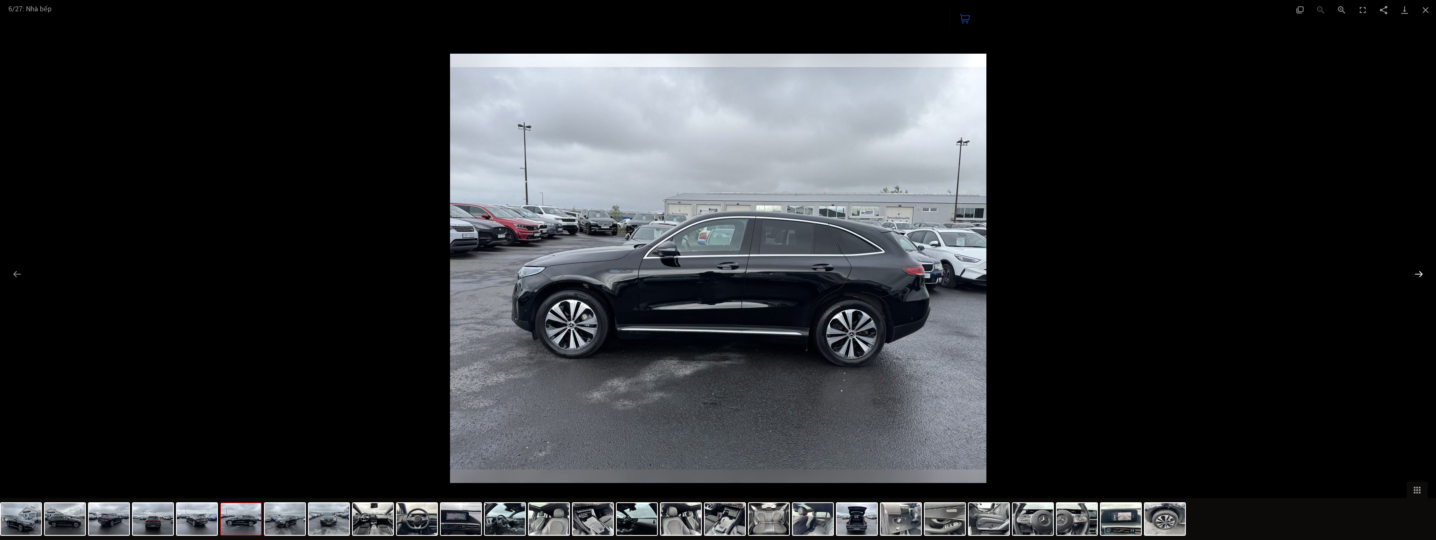
click at [389, 270] on button "Trang trình bày tiếp theo" at bounding box center [1419, 274] width 18 height 16
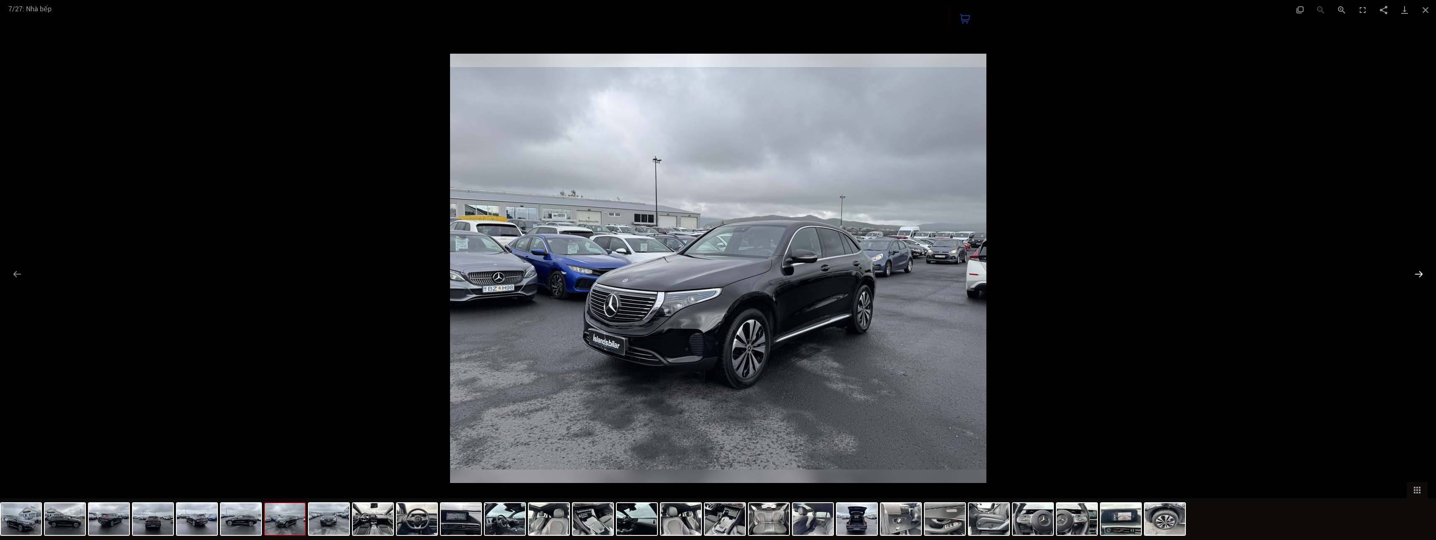
click at [389, 270] on button "Trang trình bày tiếp theo" at bounding box center [1419, 274] width 18 height 16
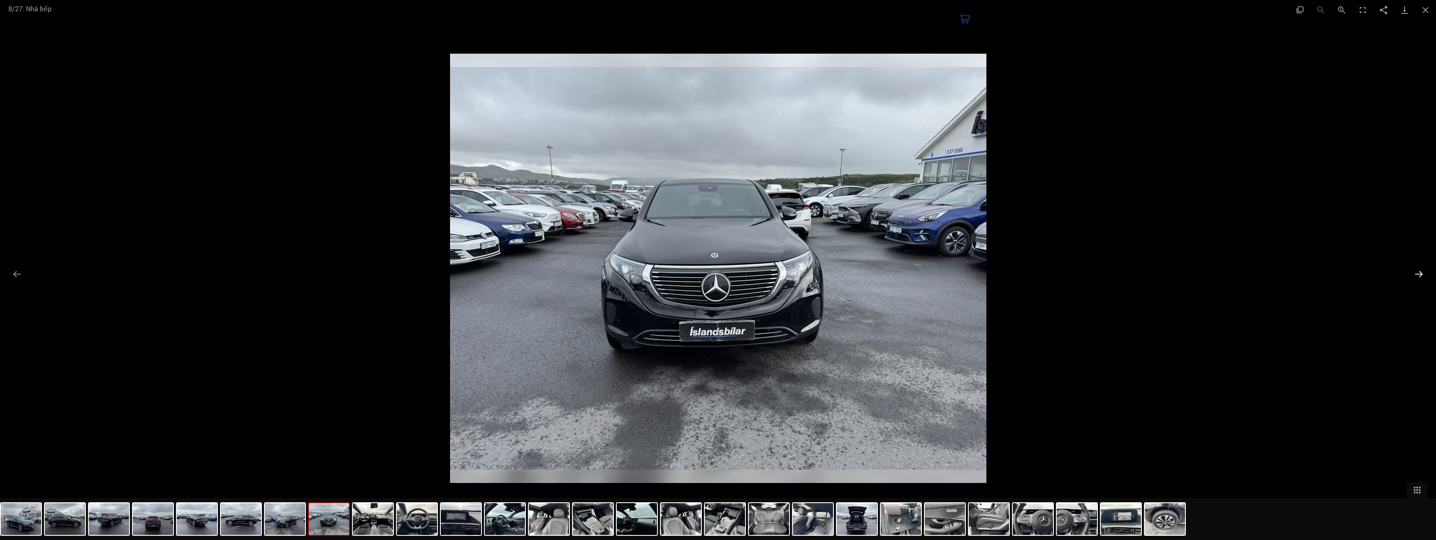
click at [389, 270] on button "Trang trình bày tiếp theo" at bounding box center [1419, 274] width 18 height 16
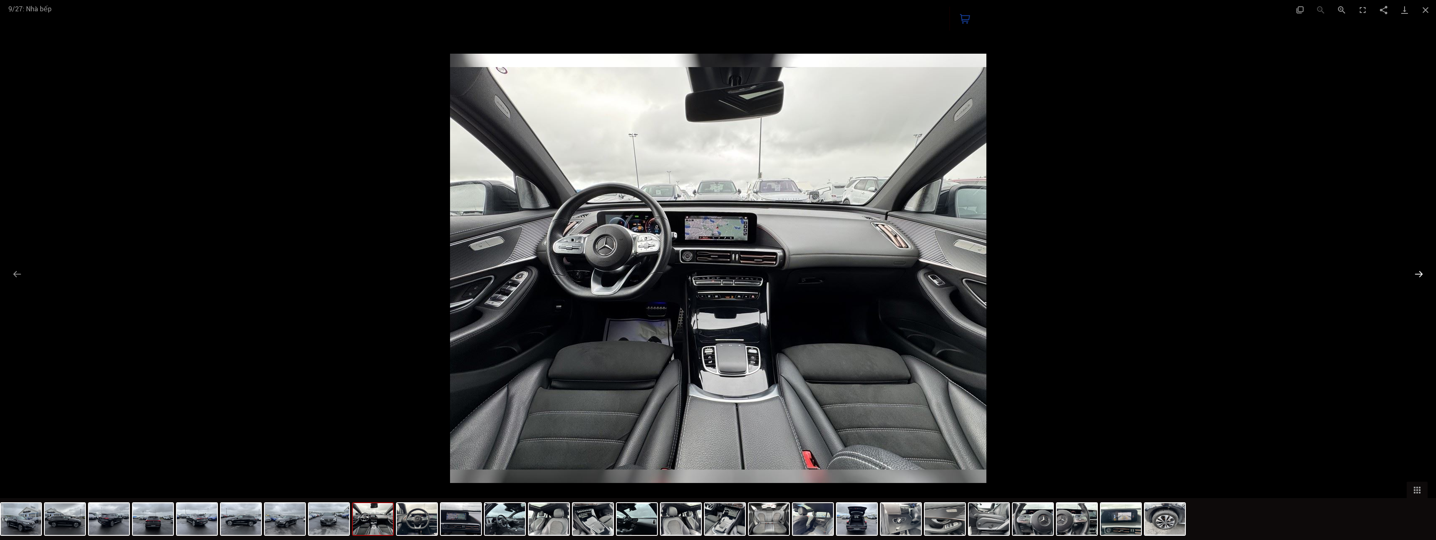
click at [389, 270] on button "Trang trình bày tiếp theo" at bounding box center [1419, 274] width 18 height 16
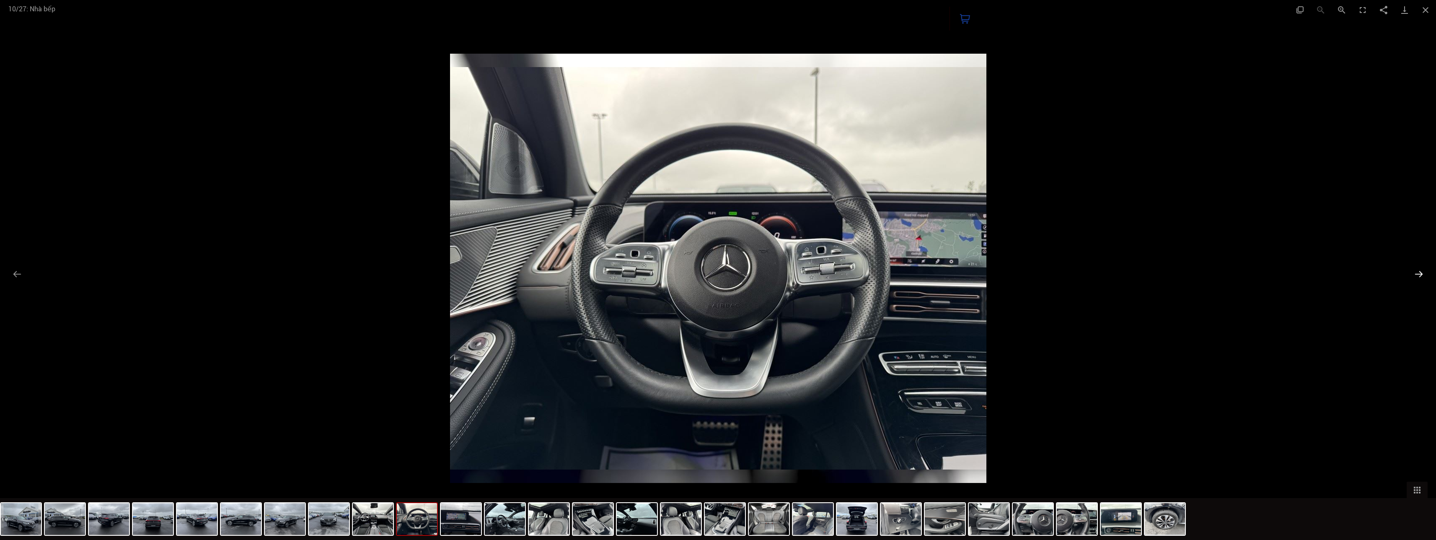
click at [389, 270] on button "Trang trình bày tiếp theo" at bounding box center [1419, 274] width 18 height 16
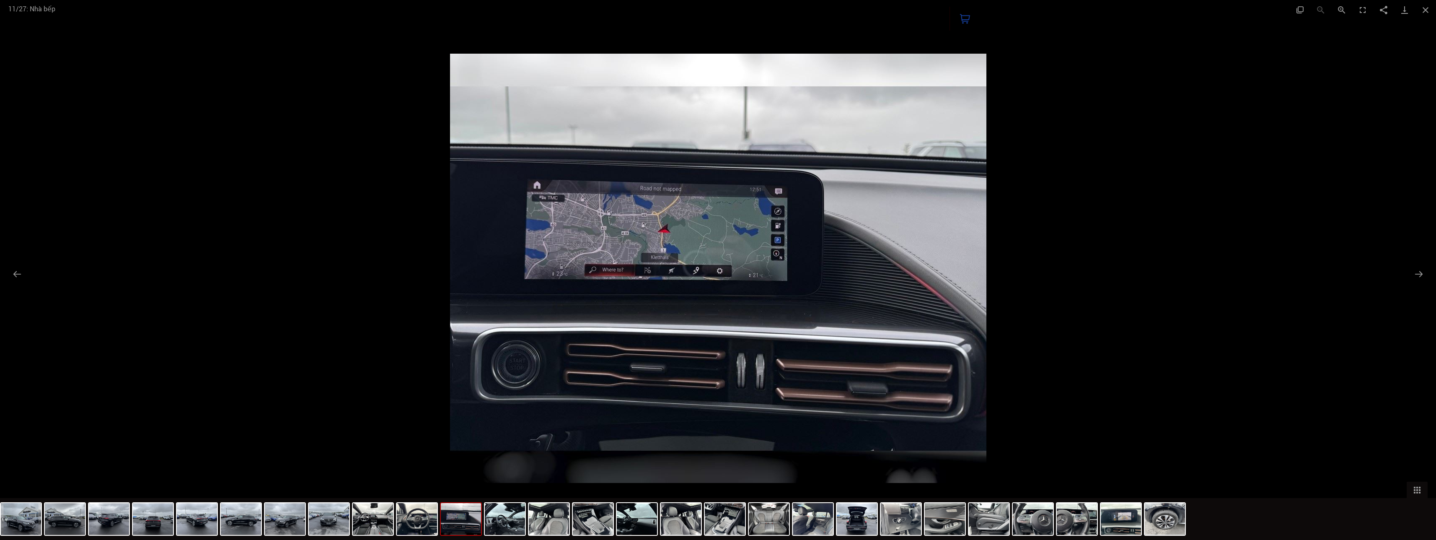
scroll to position [300, 0]
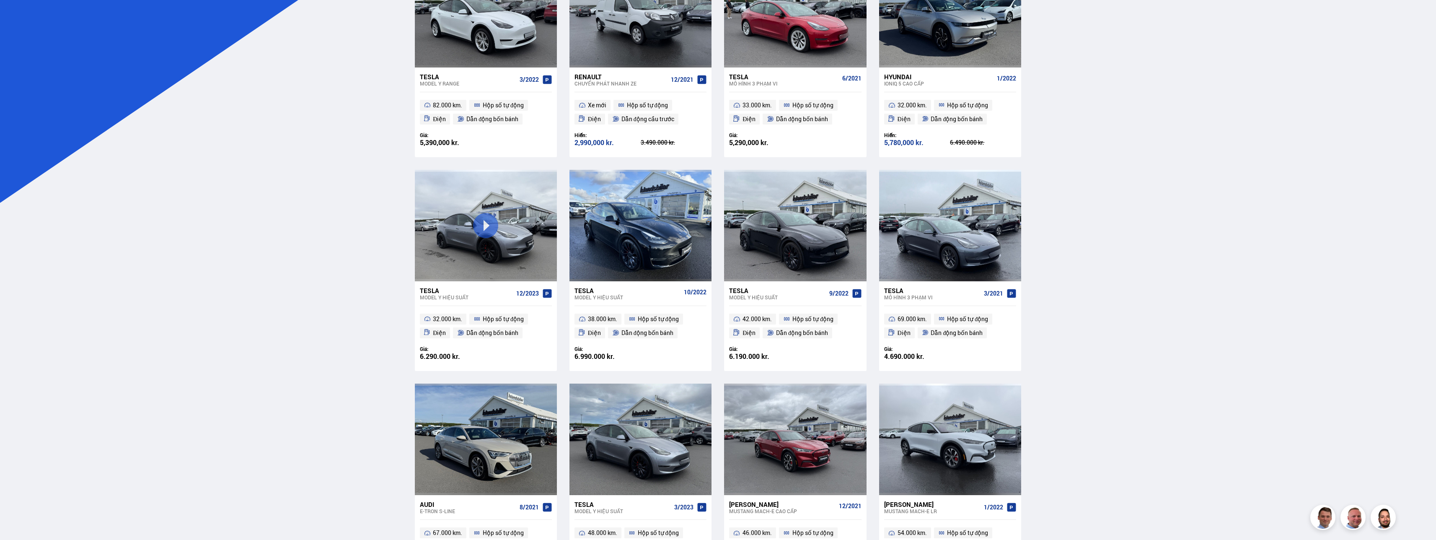
scroll to position [168, 0]
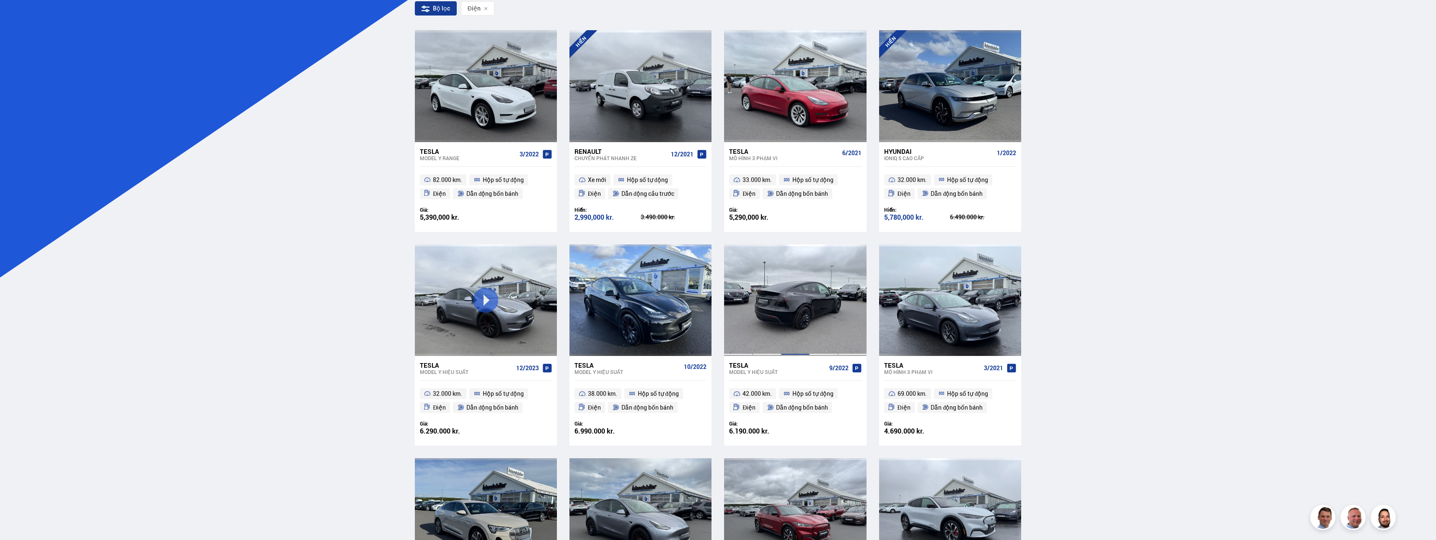
click at [801, 338] on div at bounding box center [795, 299] width 29 height 111
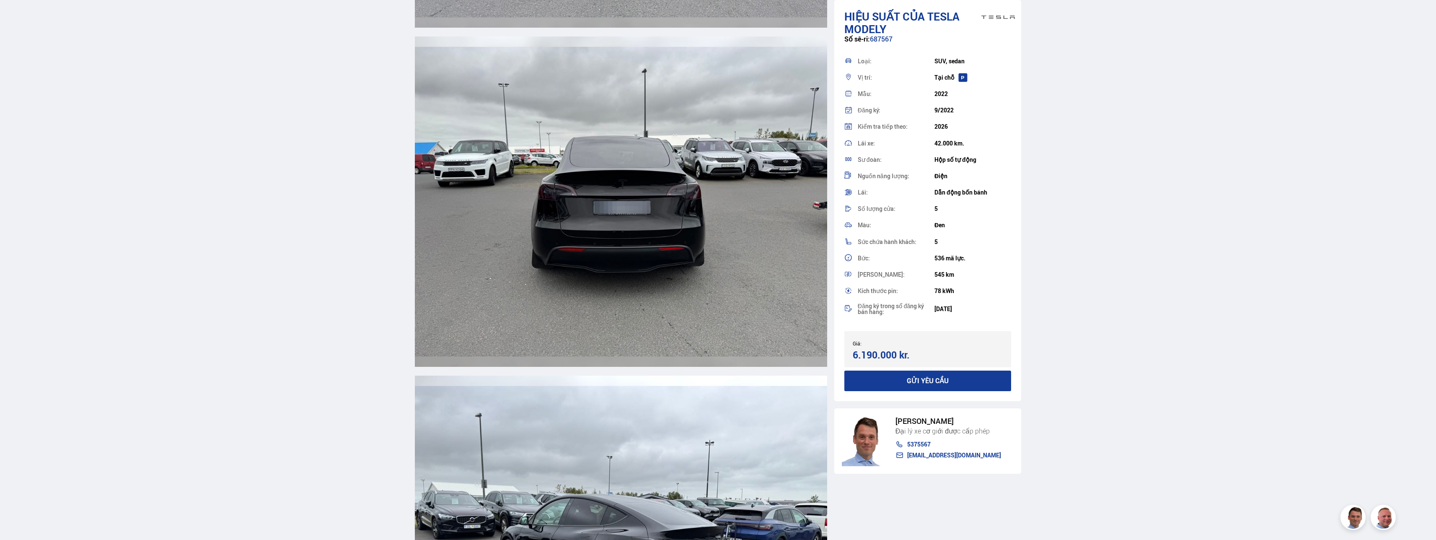
scroll to position [2431, 0]
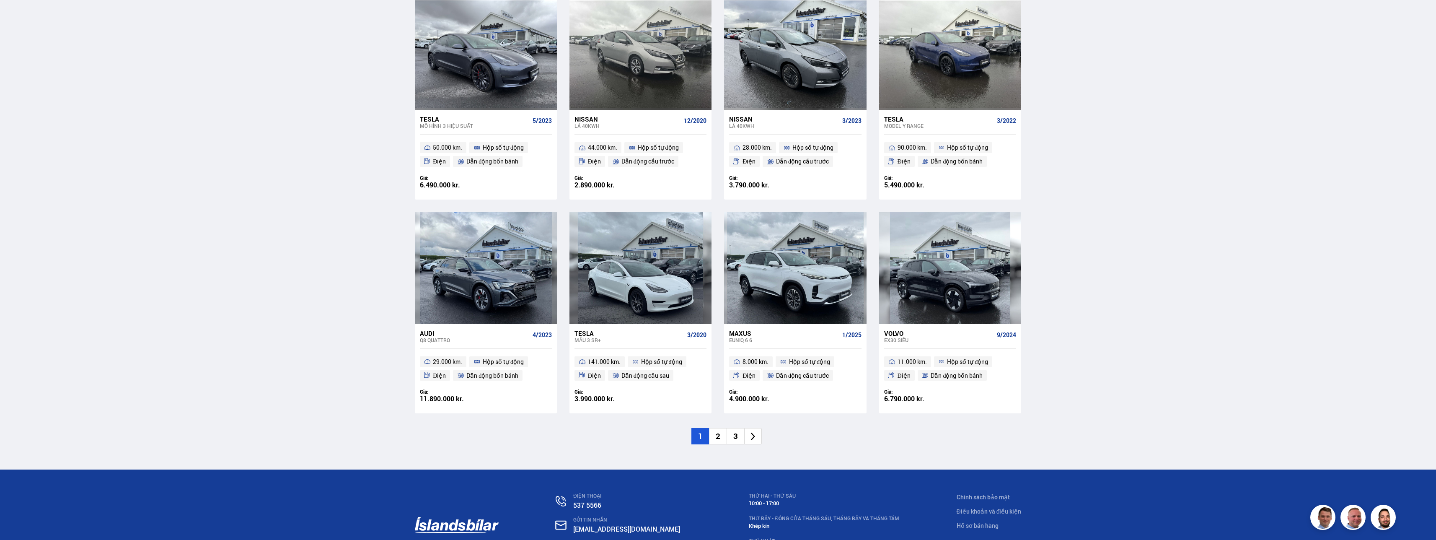
scroll to position [1096, 0]
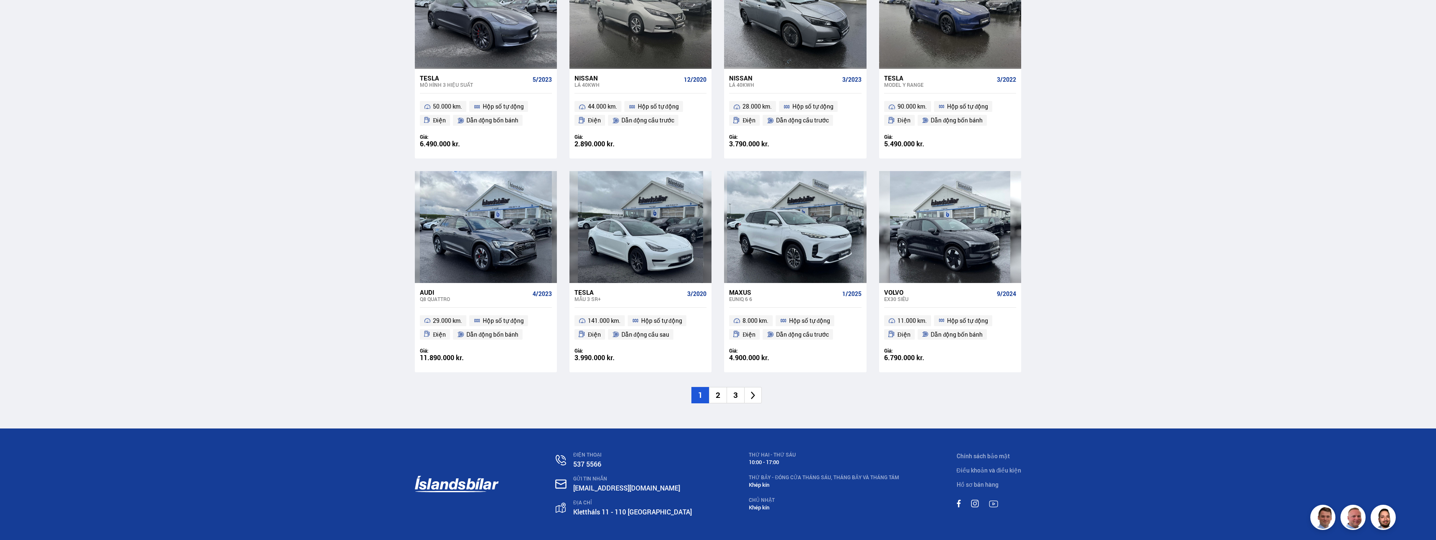
click at [719, 398] on li "2" at bounding box center [718, 395] width 18 height 16
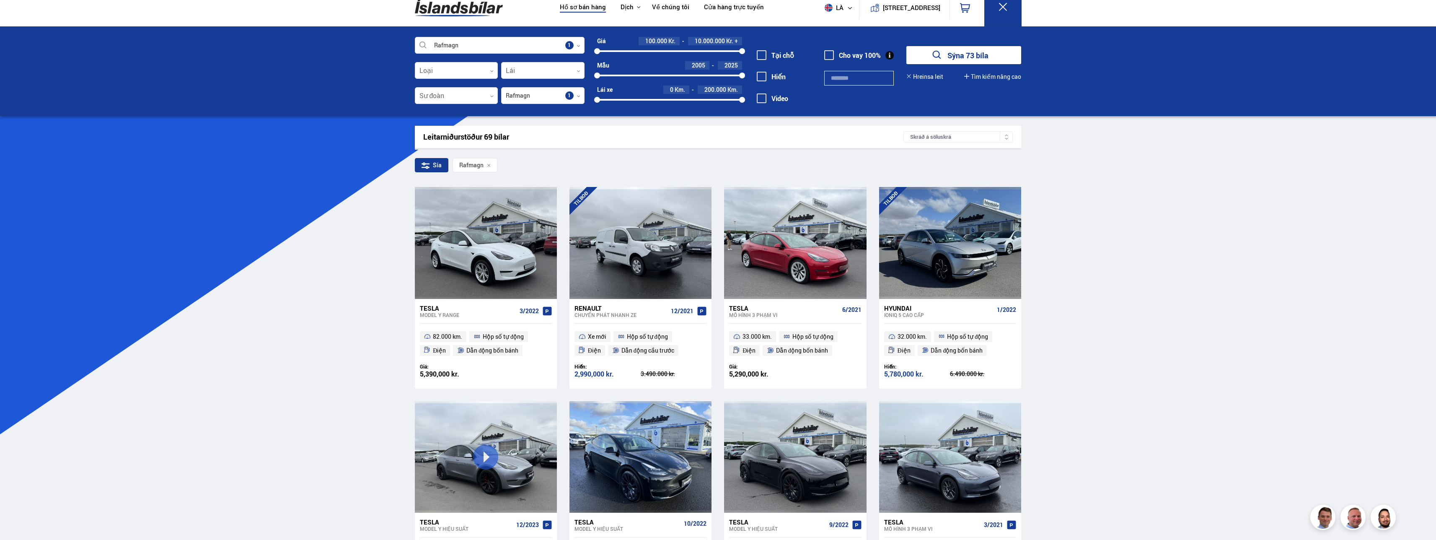
scroll to position [0, 0]
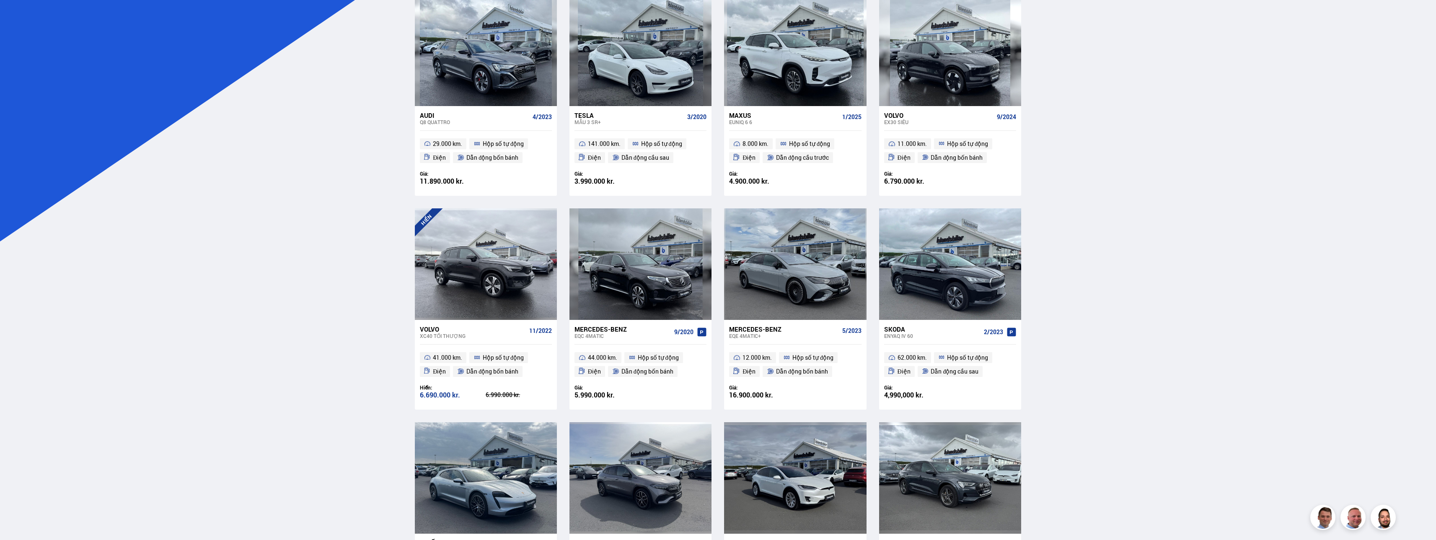
scroll to position [293, 0]
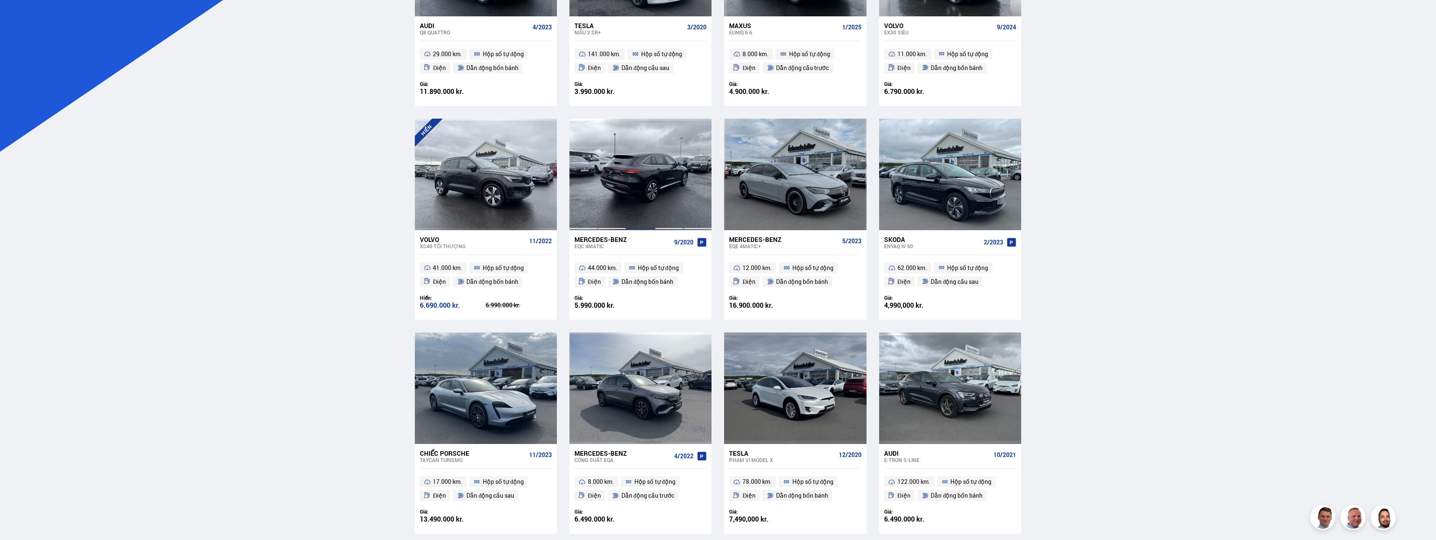
click at [652, 212] on div at bounding box center [640, 174] width 29 height 111
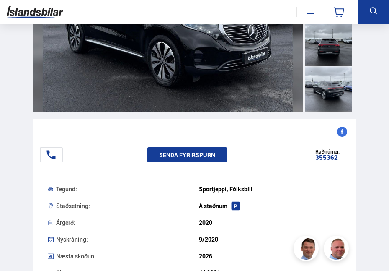
scroll to position [168, 0]
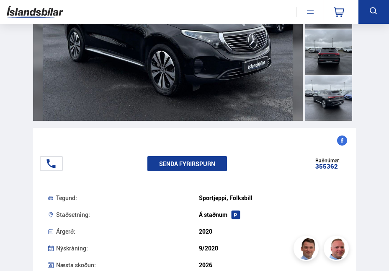
click at [258, 64] on img at bounding box center [168, 5] width 270 height 231
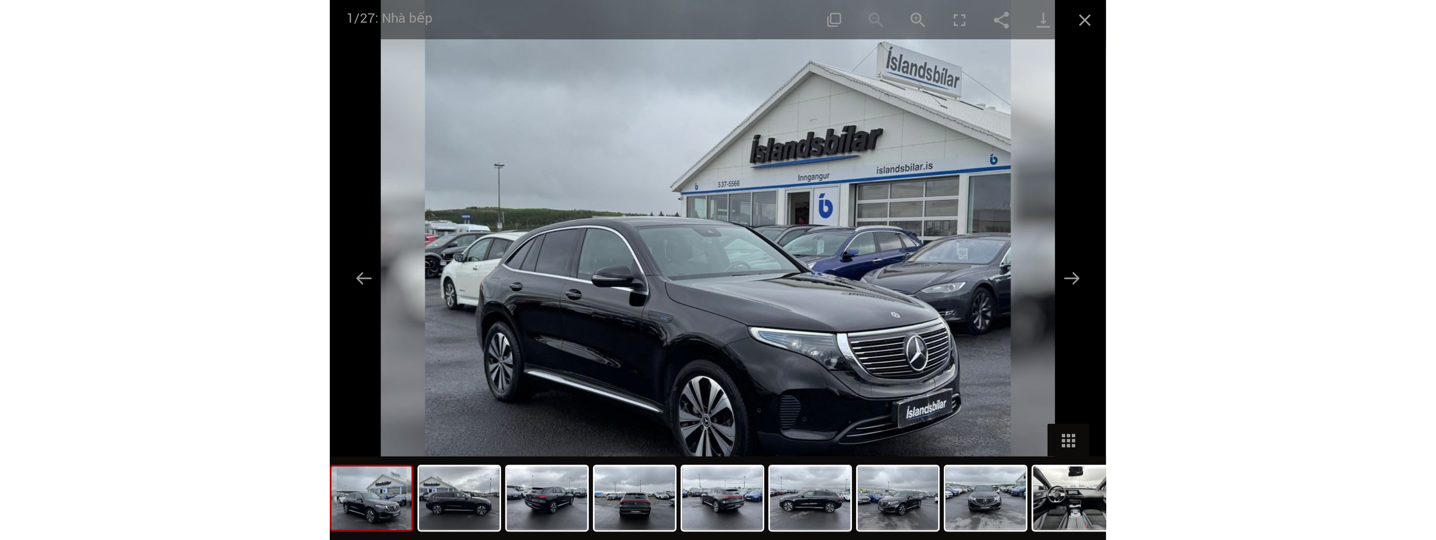
scroll to position [84, 0]
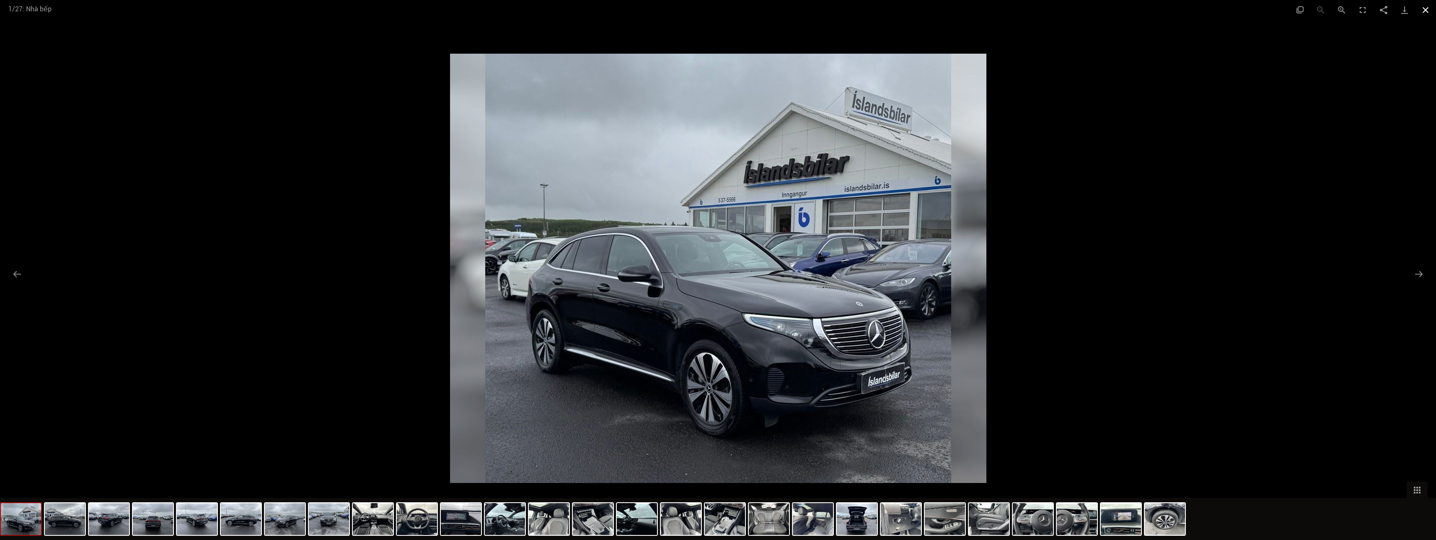
click at [1428, 13] on button "Đóng thư viện" at bounding box center [1425, 10] width 21 height 20
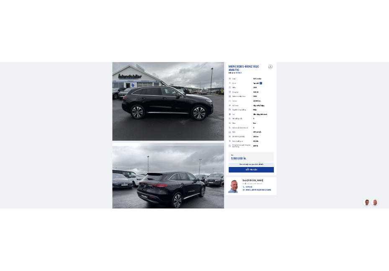
scroll to position [1509, 0]
